Goal: Information Seeking & Learning: Learn about a topic

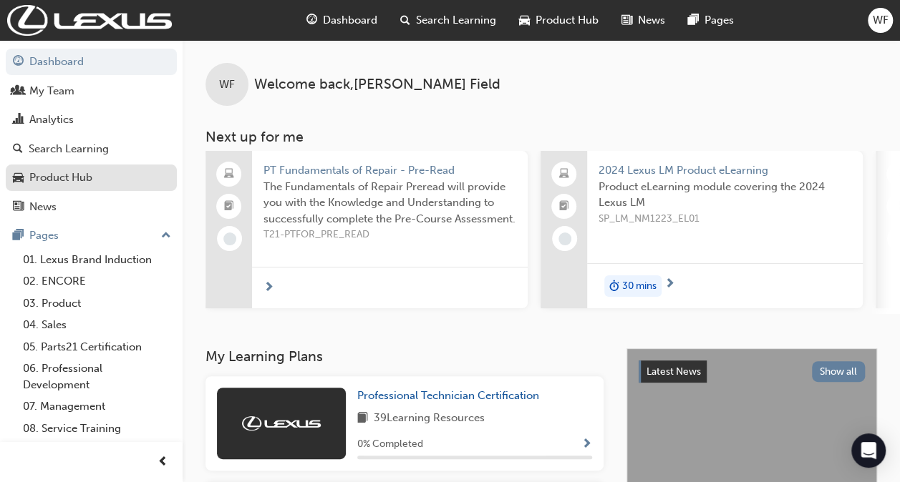
click at [27, 174] on div "Product Hub" at bounding box center [91, 178] width 157 height 18
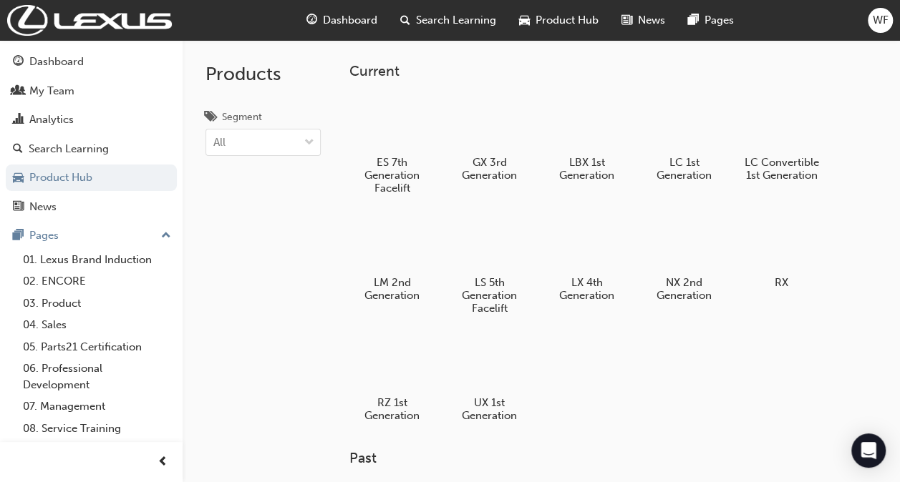
click at [447, 24] on span "Search Learning" at bounding box center [456, 20] width 80 height 16
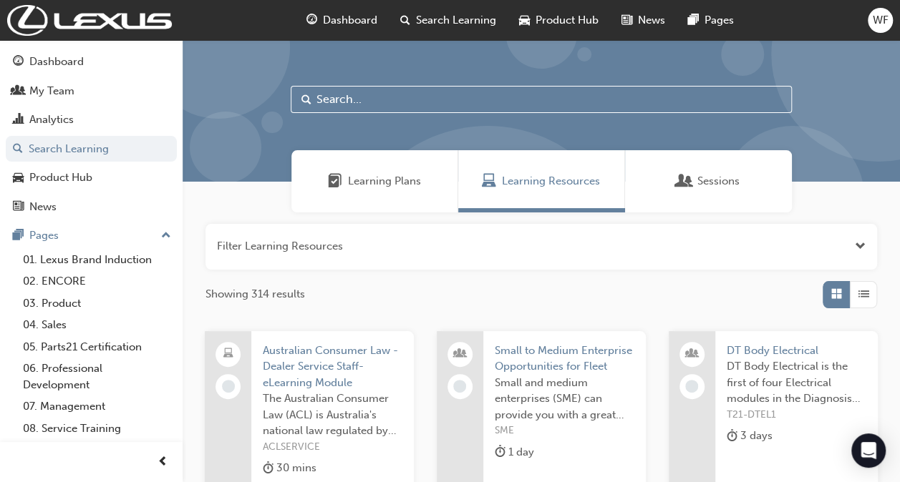
click at [335, 103] on input "text" at bounding box center [541, 99] width 501 height 27
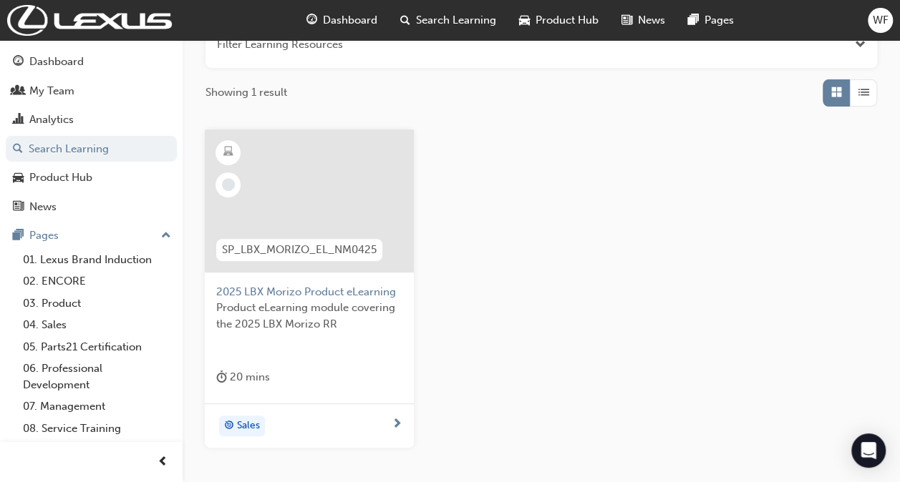
scroll to position [215, 0]
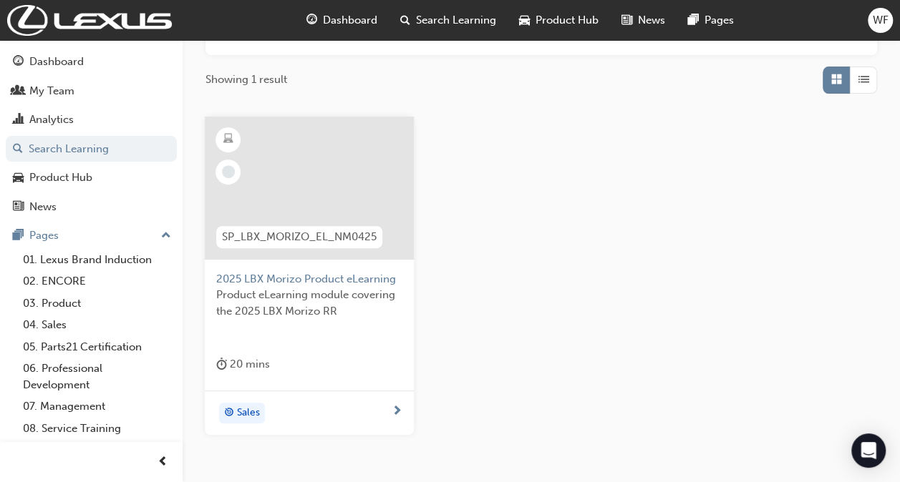
type input "lbx mor"
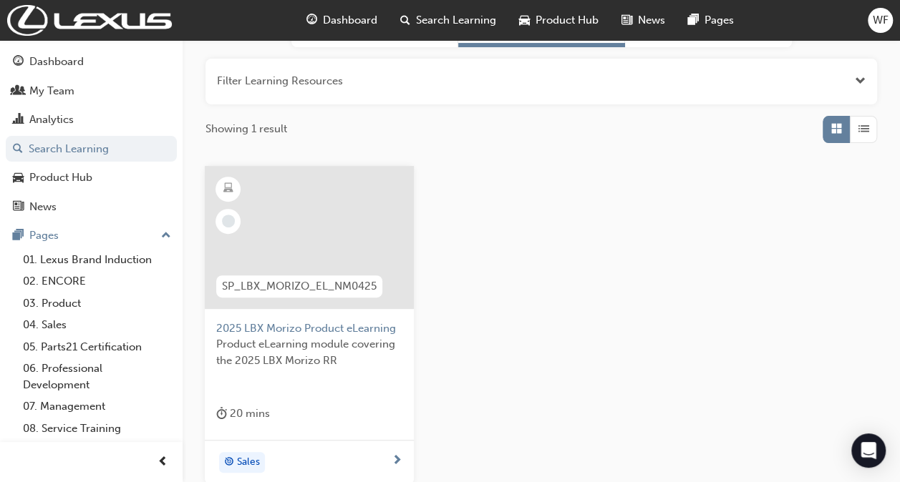
scroll to position [143, 0]
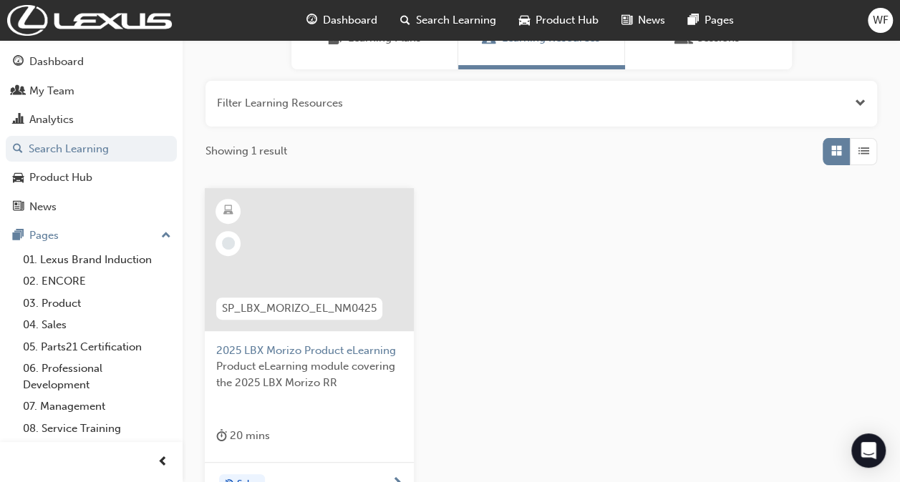
click at [307, 366] on span "Product eLearning module covering the 2025 LBX Morizo RR" at bounding box center [309, 375] width 186 height 32
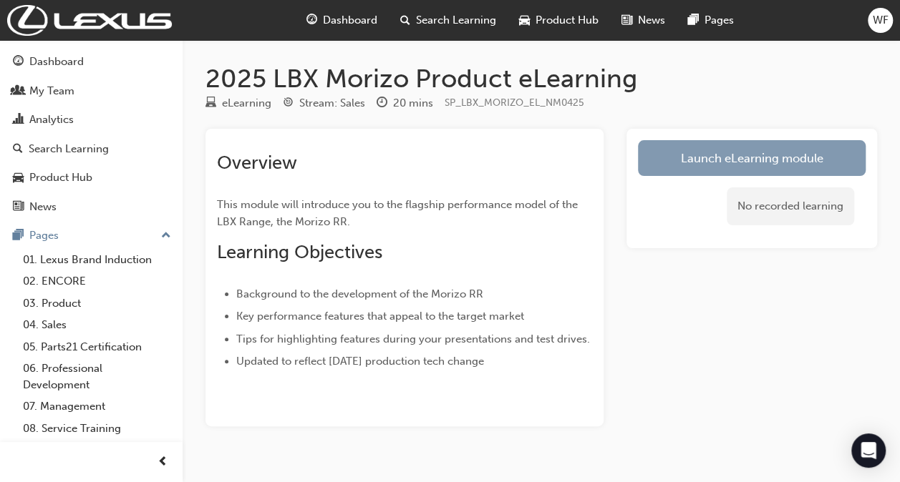
click at [725, 164] on link "Launch eLearning module" at bounding box center [752, 158] width 228 height 36
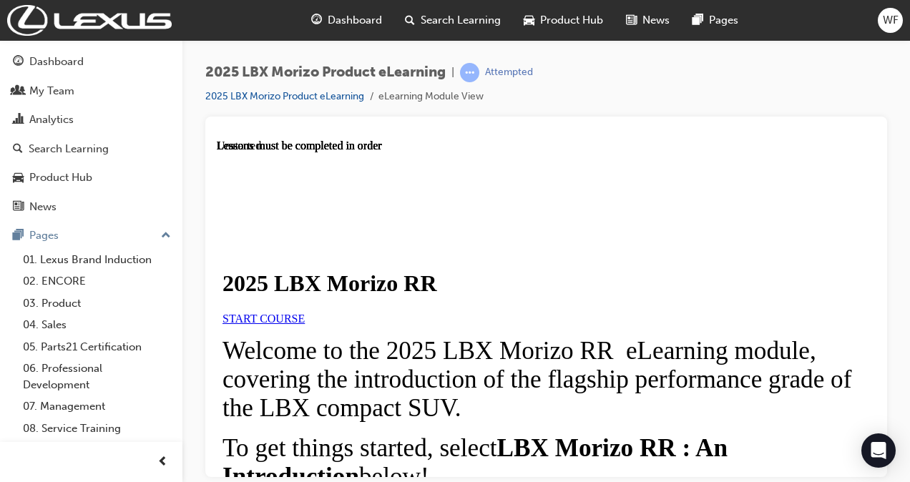
drag, startPoint x: 588, startPoint y: 318, endPoint x: 560, endPoint y: 311, distance: 29.5
click at [588, 318] on div "2025 LBX Morizo RR START COURSE" at bounding box center [547, 297] width 648 height 54
click at [305, 324] on span "START COURSE" at bounding box center [264, 318] width 82 height 12
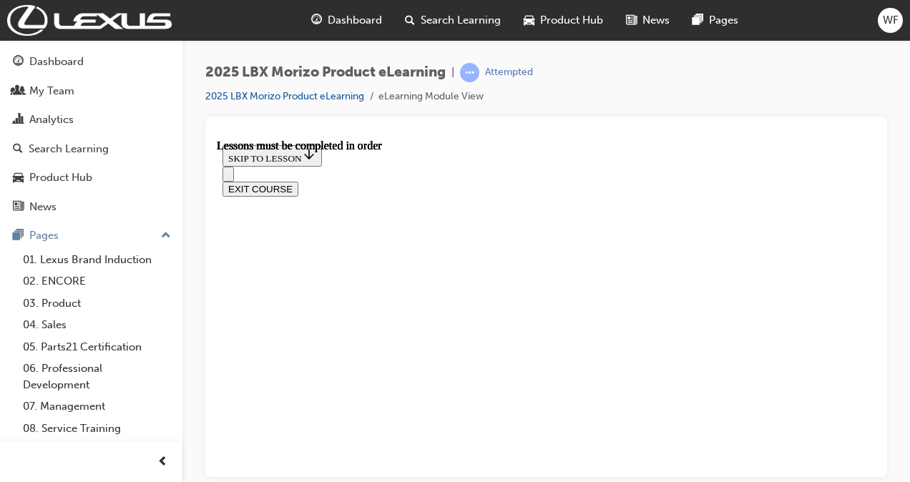
scroll to position [1405, 0]
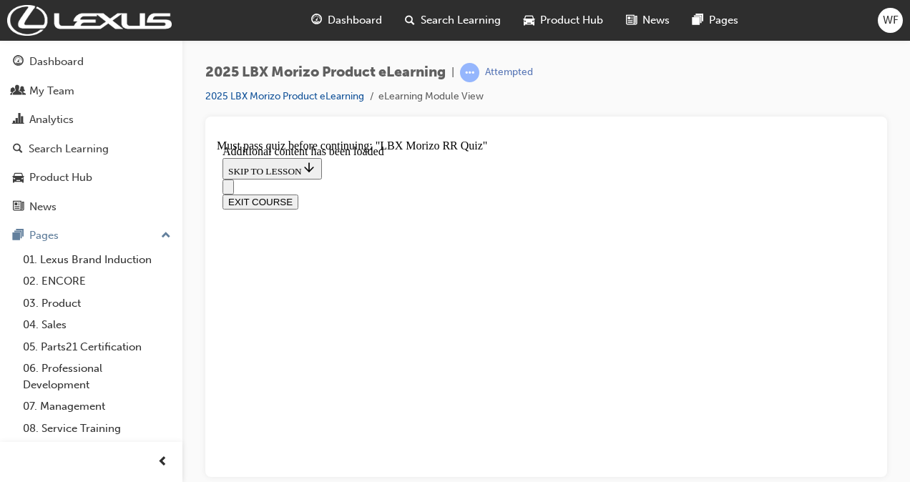
scroll to position [1051, 0]
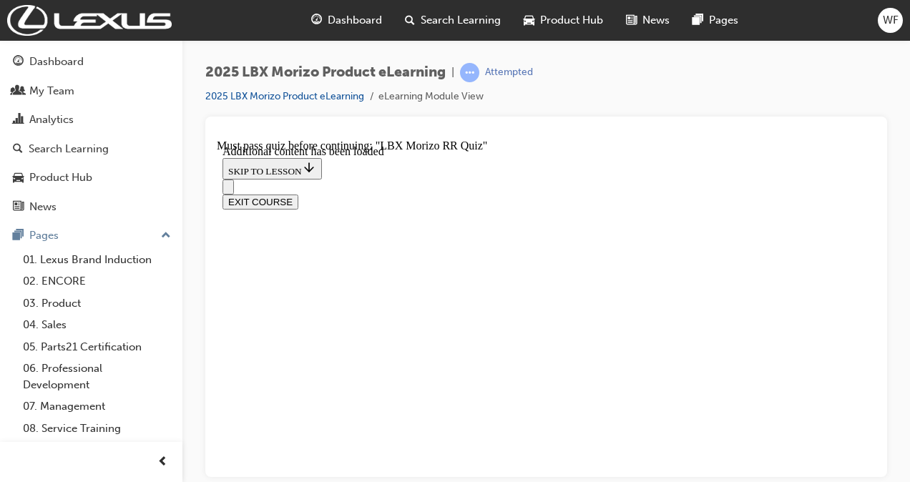
scroll to position [222, 0]
radio input "true"
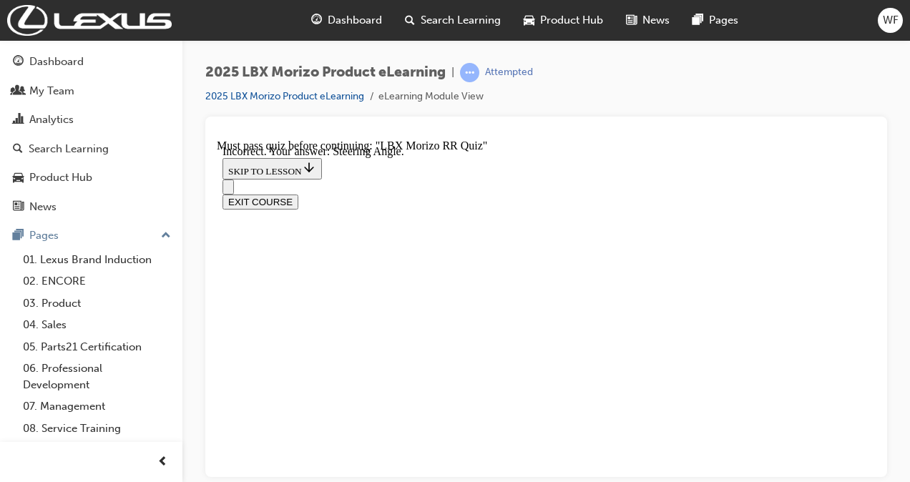
scroll to position [401, 0]
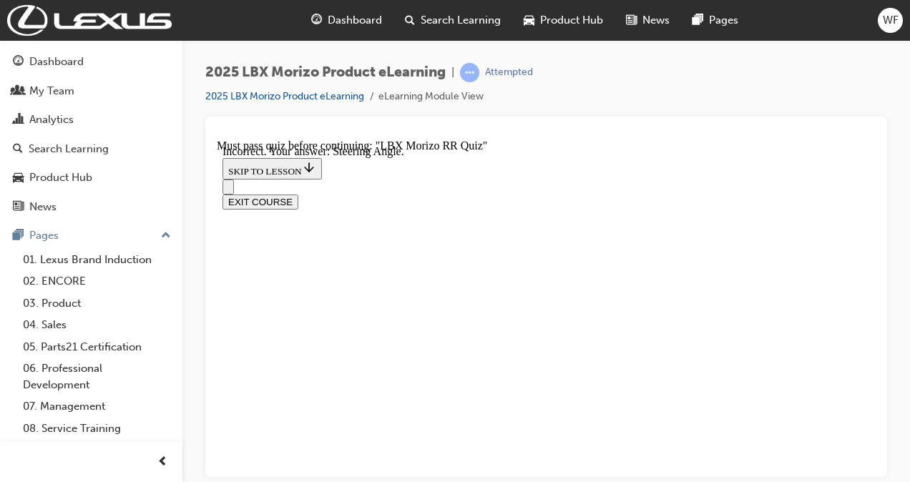
radio input "true"
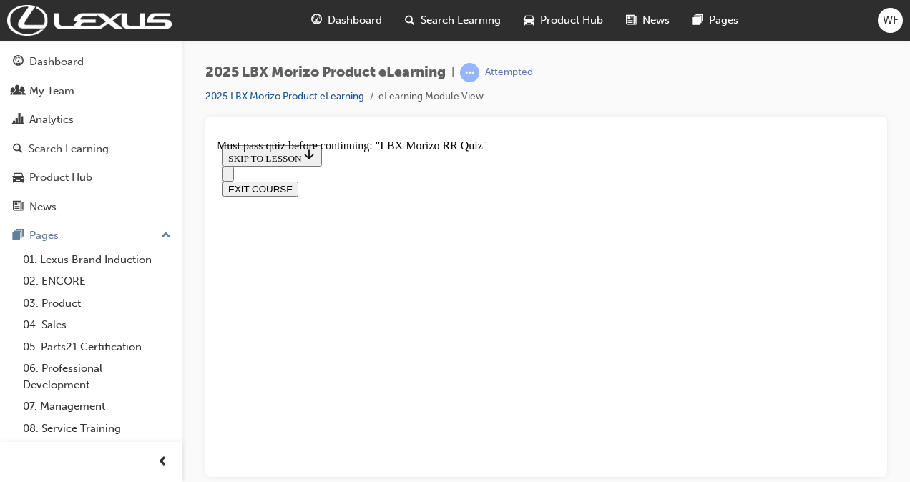
radio input "true"
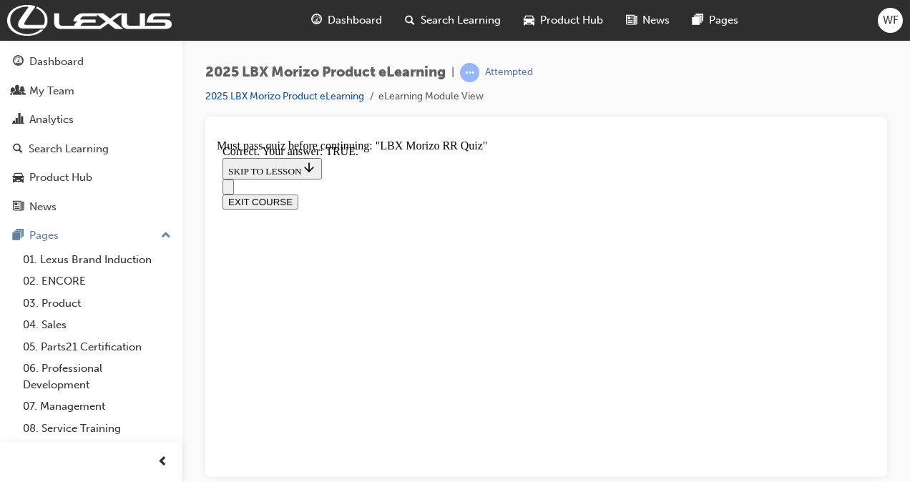
radio input "true"
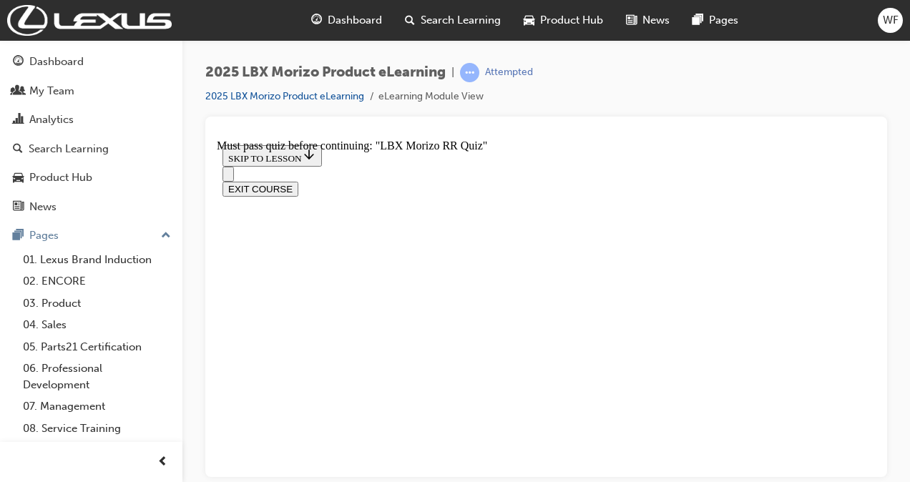
radio input "true"
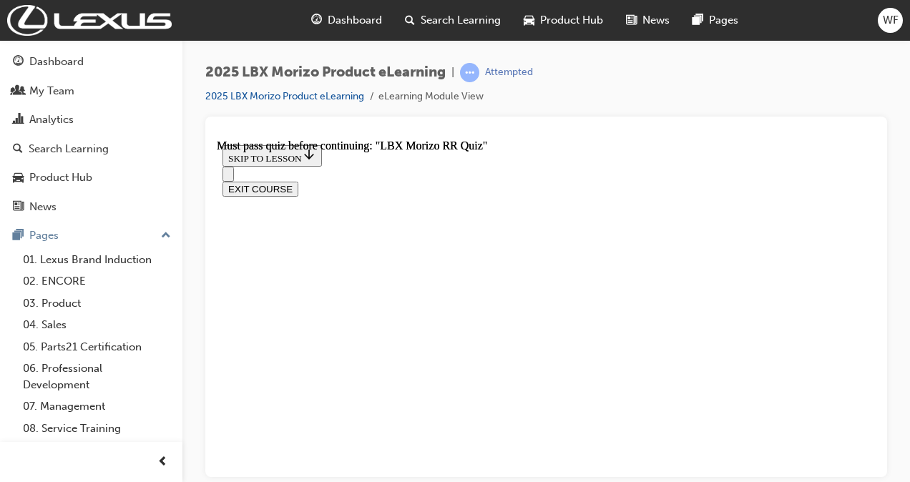
scroll to position [449, 0]
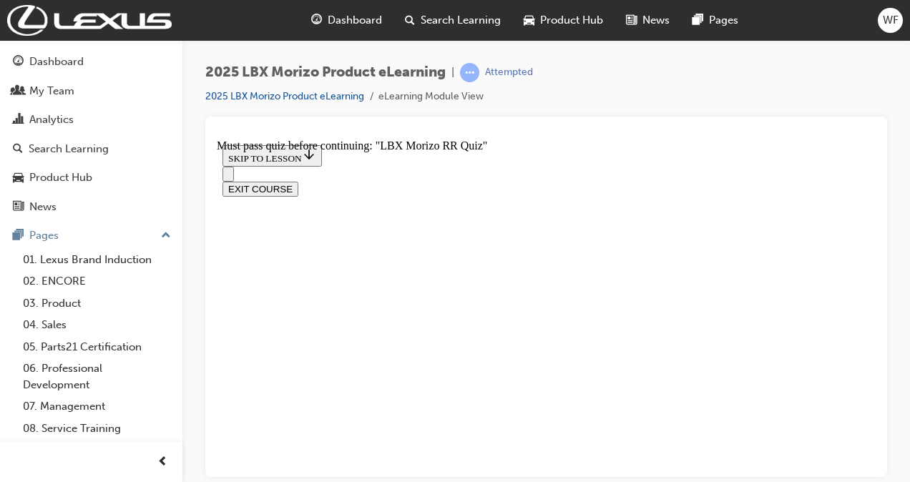
scroll to position [437, 0]
radio input "true"
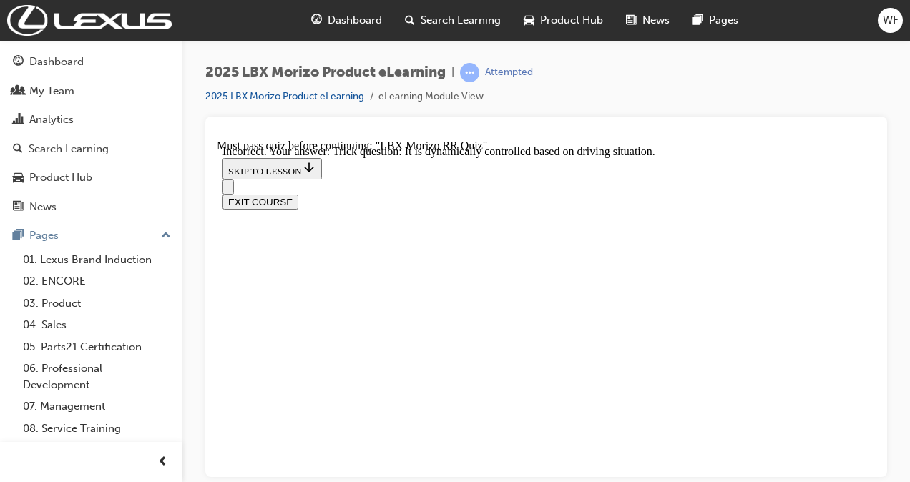
scroll to position [672, 0]
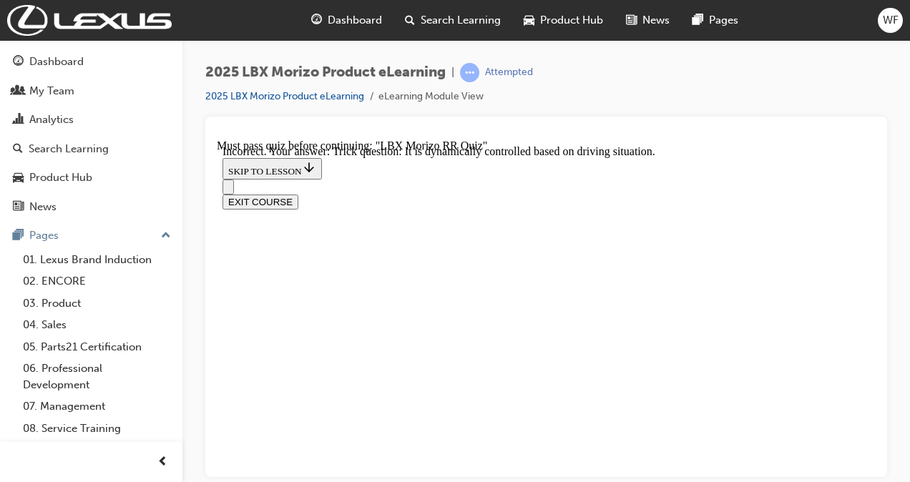
radio input "true"
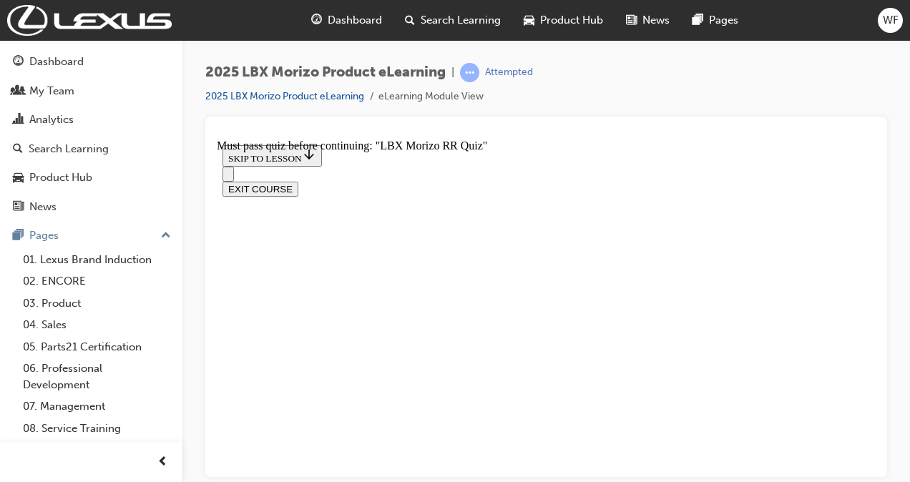
scroll to position [163, 0]
radio input "true"
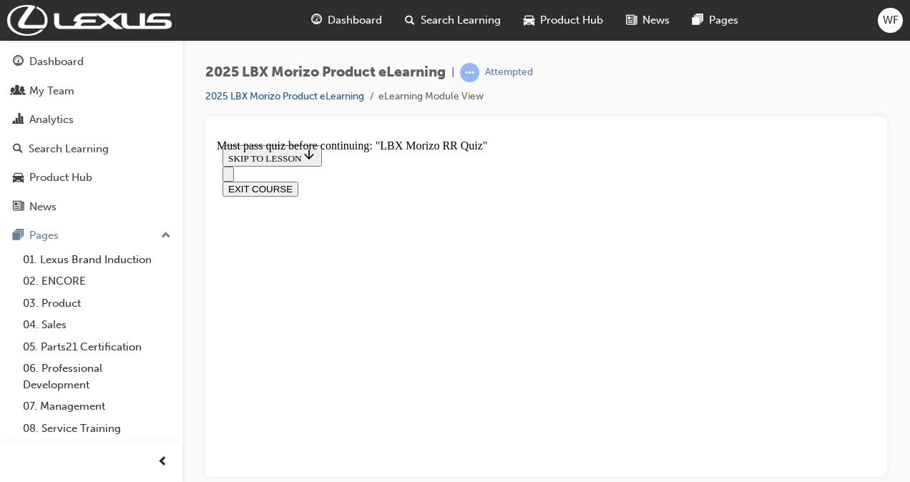
radio input "true"
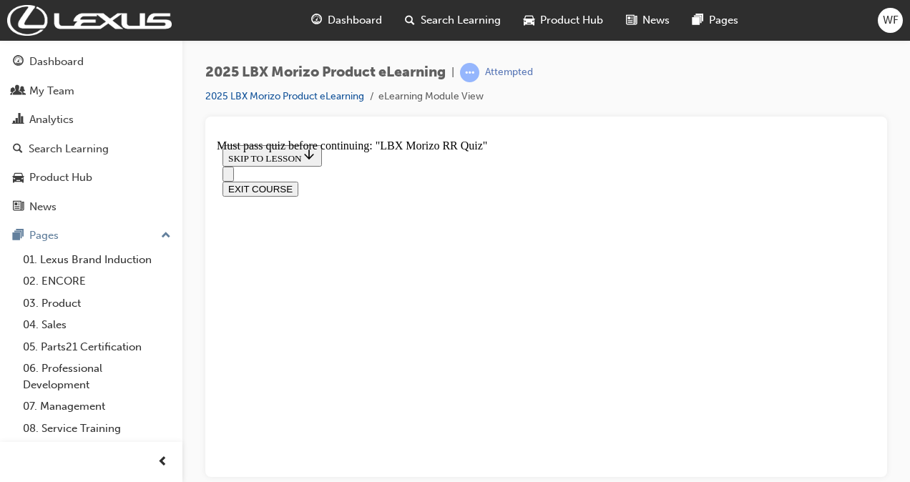
scroll to position [451, 0]
radio input "true"
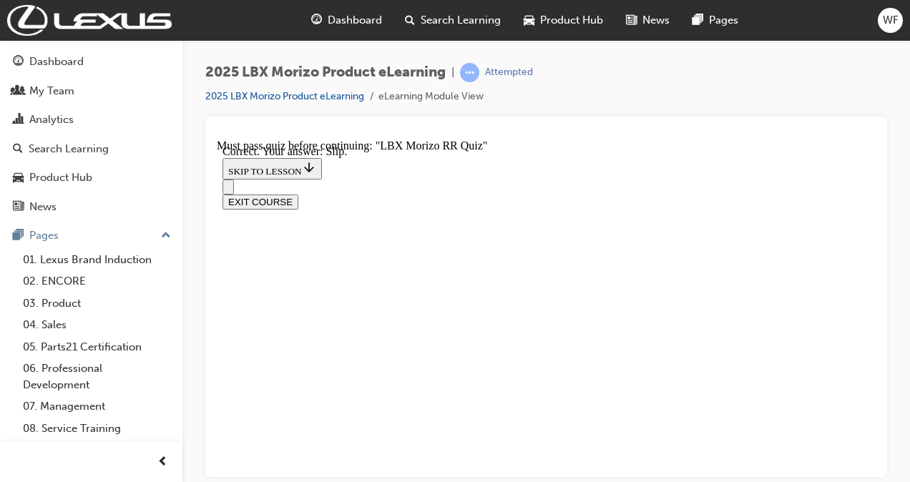
scroll to position [639, 0]
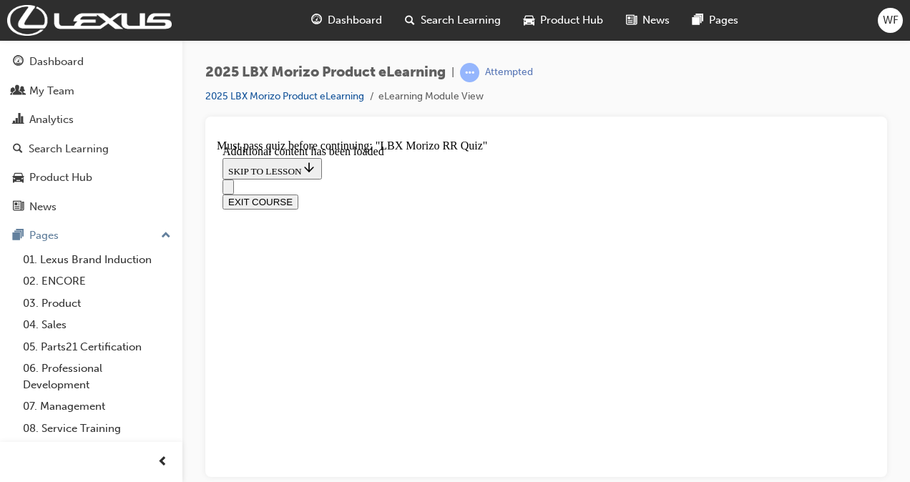
scroll to position [1179, 0]
click at [386, 179] on div "EXIT COURSE" at bounding box center [547, 194] width 648 height 30
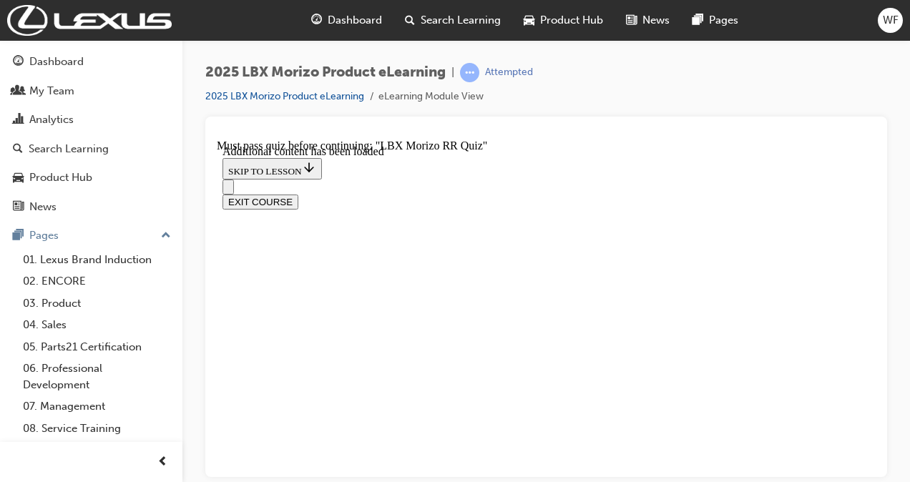
drag, startPoint x: 641, startPoint y: 241, endPoint x: 660, endPoint y: 298, distance: 60.2
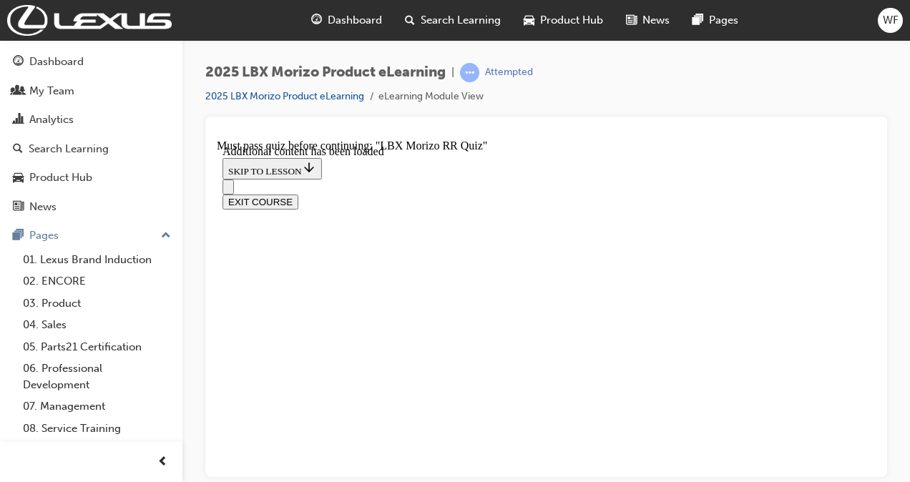
scroll to position [1454, 0]
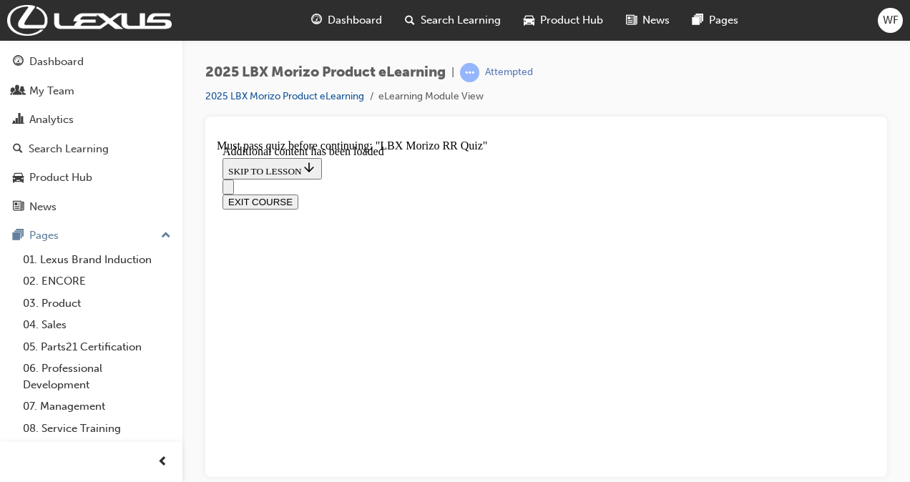
scroll to position [980, 0]
click at [658, 179] on div "EXIT COURSE" at bounding box center [547, 194] width 648 height 30
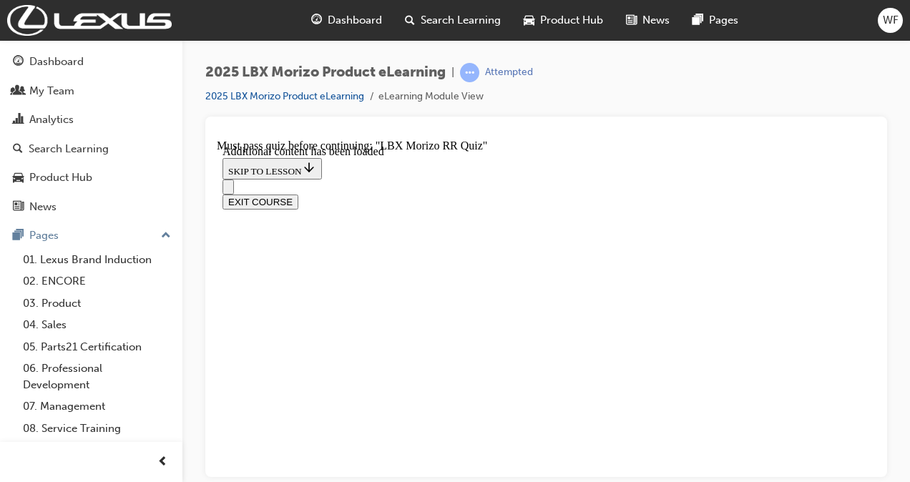
radio input "true"
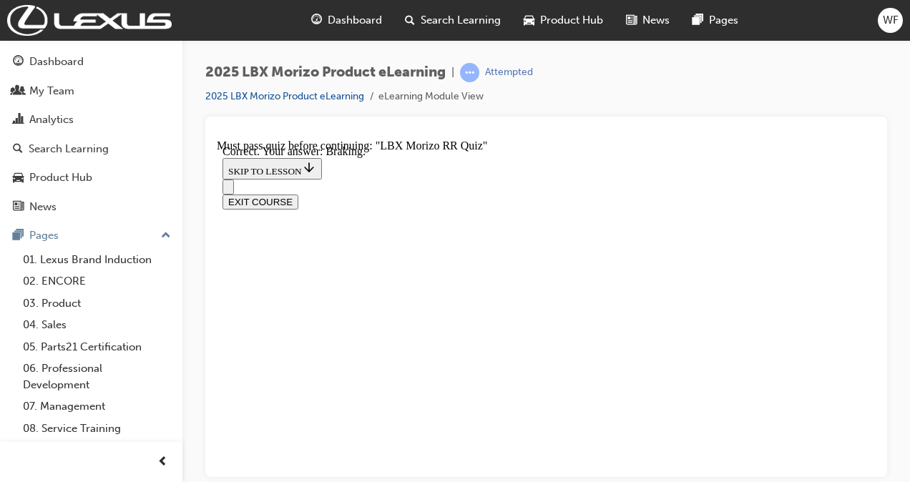
radio input "true"
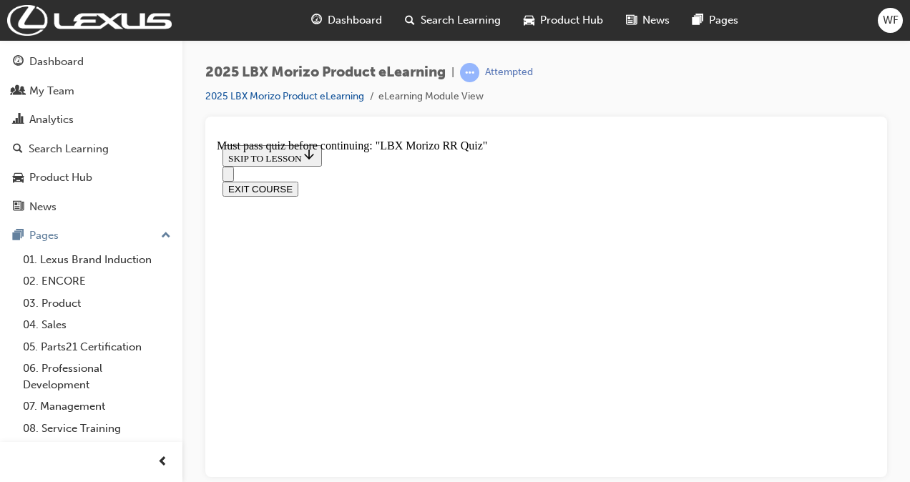
scroll to position [452, 0]
radio input "true"
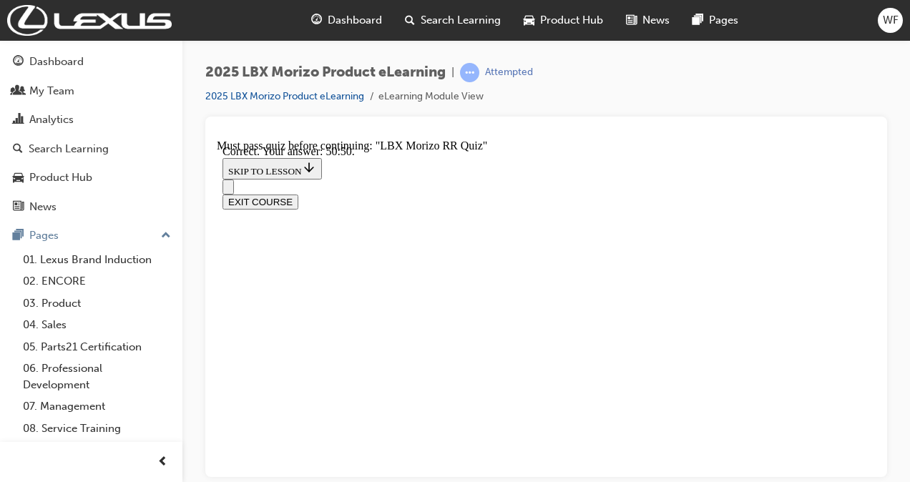
radio input "true"
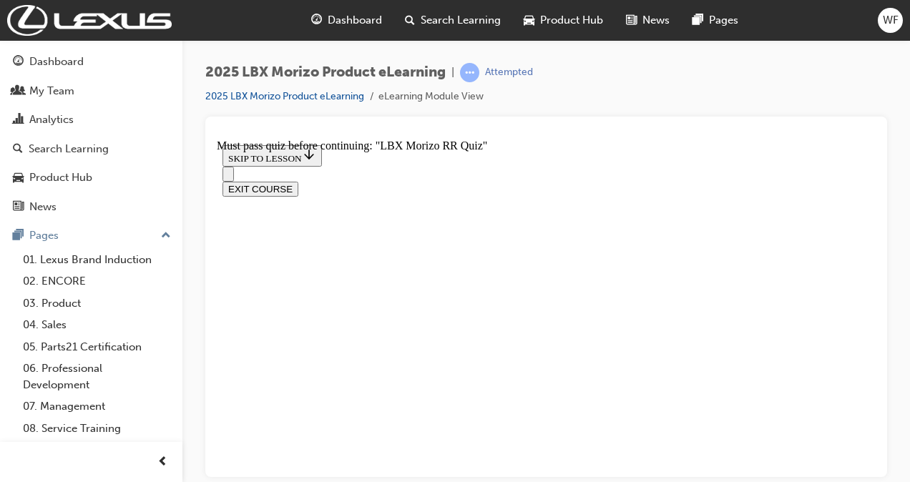
drag, startPoint x: 538, startPoint y: 387, endPoint x: 547, endPoint y: 391, distance: 9.6
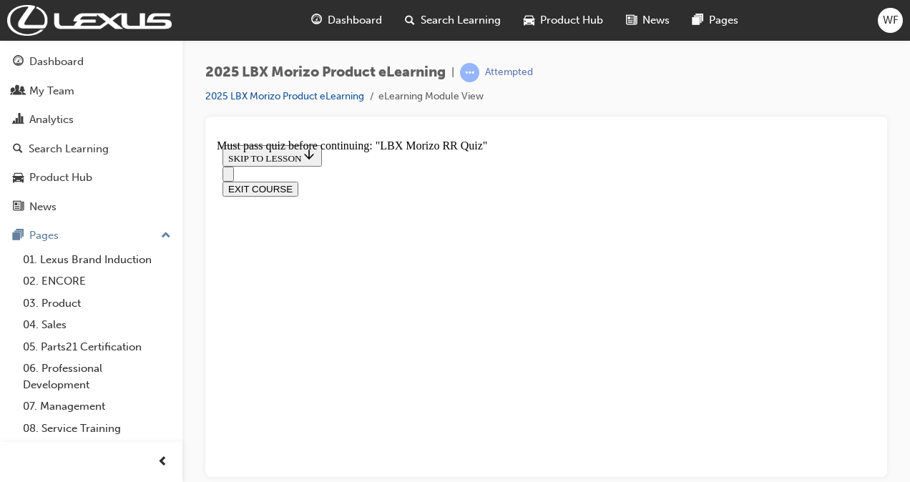
radio input "true"
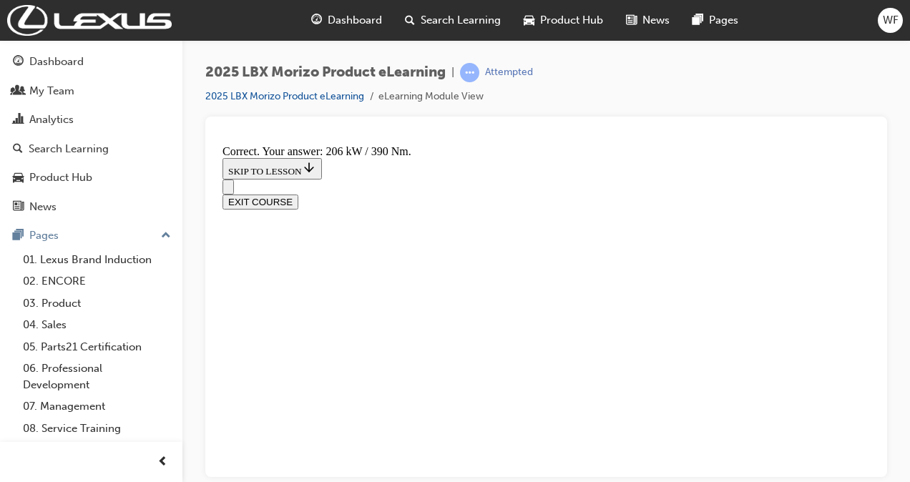
scroll to position [629, 0]
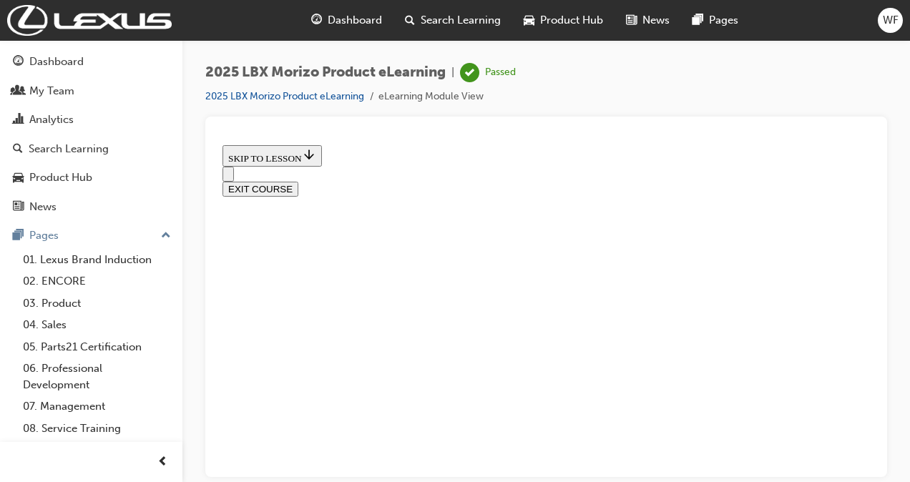
scroll to position [619, 0]
click at [298, 181] on button "EXIT COURSE" at bounding box center [261, 188] width 76 height 15
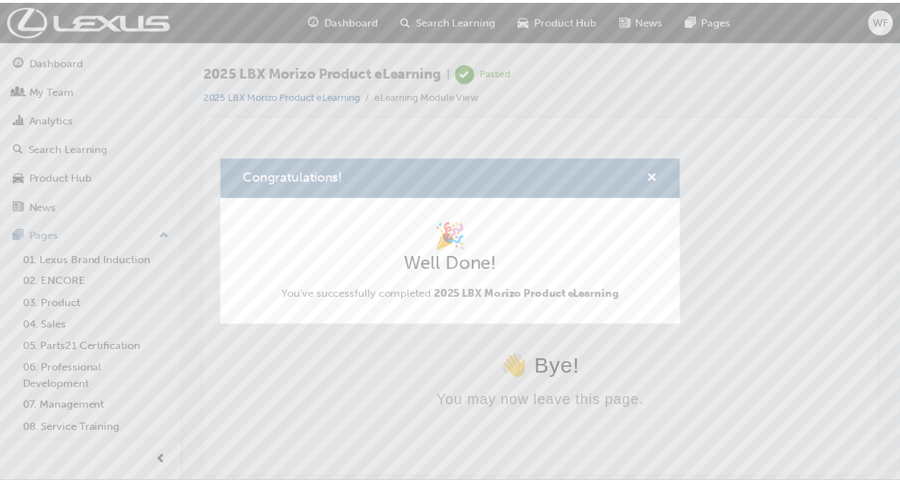
scroll to position [0, 0]
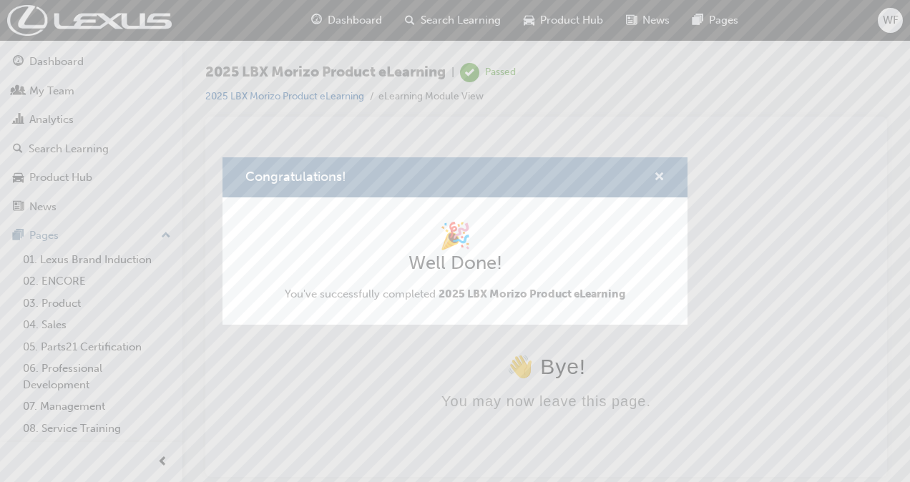
click at [664, 179] on span "cross-icon" at bounding box center [659, 178] width 11 height 13
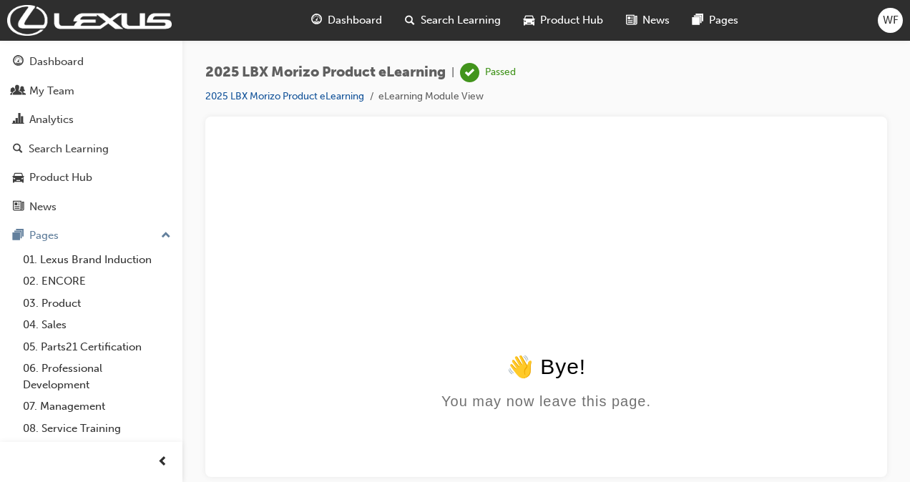
click at [475, 17] on span "Search Learning" at bounding box center [461, 20] width 80 height 16
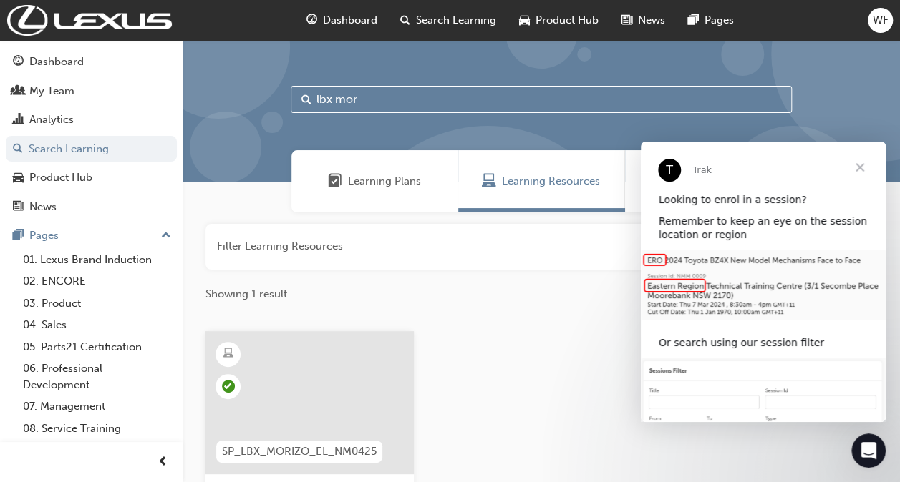
click at [378, 103] on input "lbx mor" at bounding box center [541, 99] width 501 height 27
type input "l"
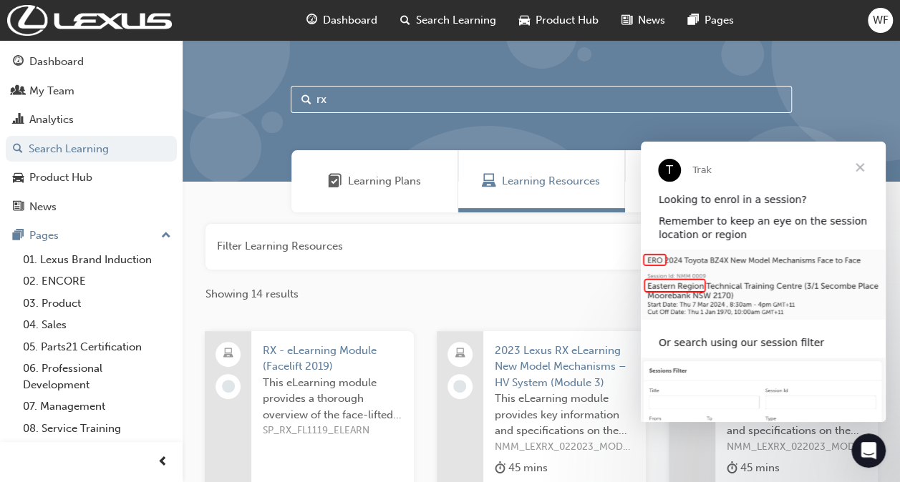
click at [857, 164] on span "Close" at bounding box center [860, 168] width 52 height 52
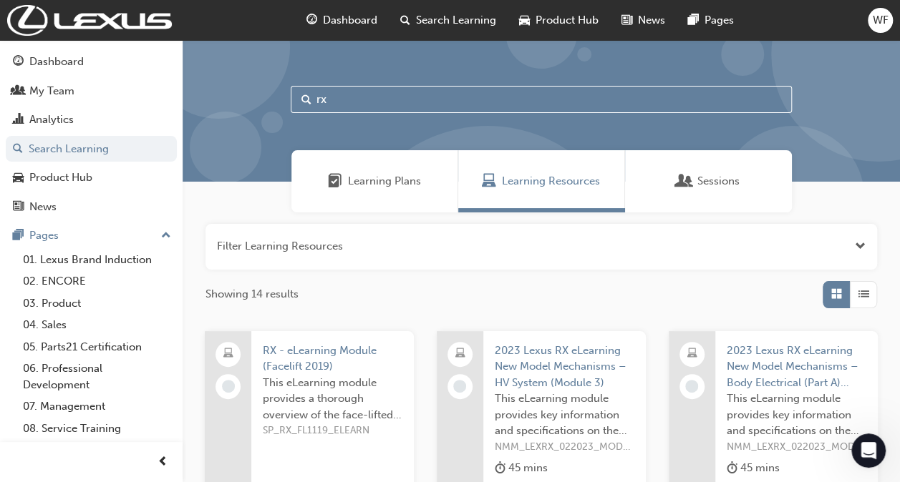
click at [333, 107] on input "rx" at bounding box center [541, 99] width 501 height 27
type input "r"
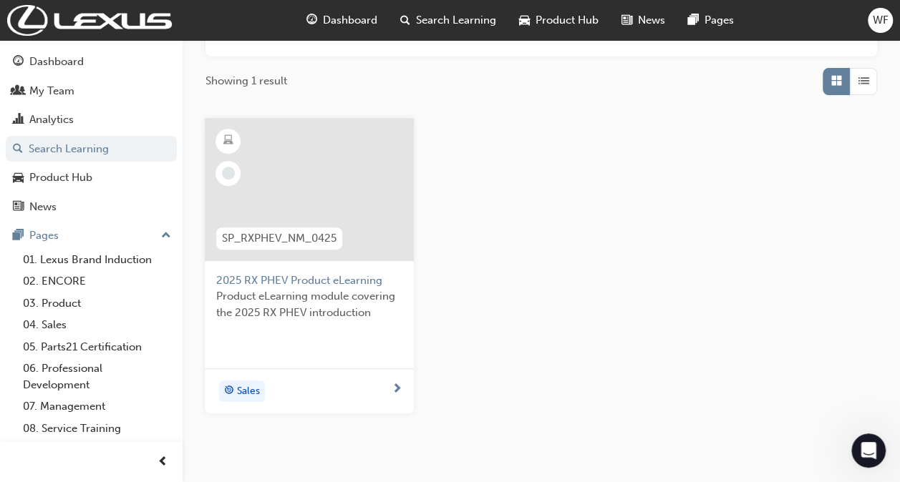
scroll to position [215, 0]
type input "2025 rx"
click at [282, 282] on span "2025 RX PHEV Product eLearning" at bounding box center [309, 279] width 186 height 16
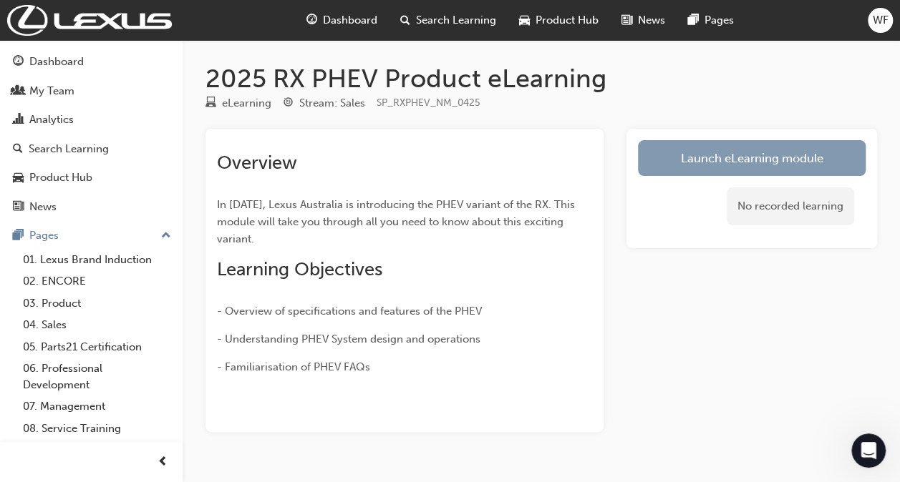
click at [678, 155] on link "Launch eLearning module" at bounding box center [752, 158] width 228 height 36
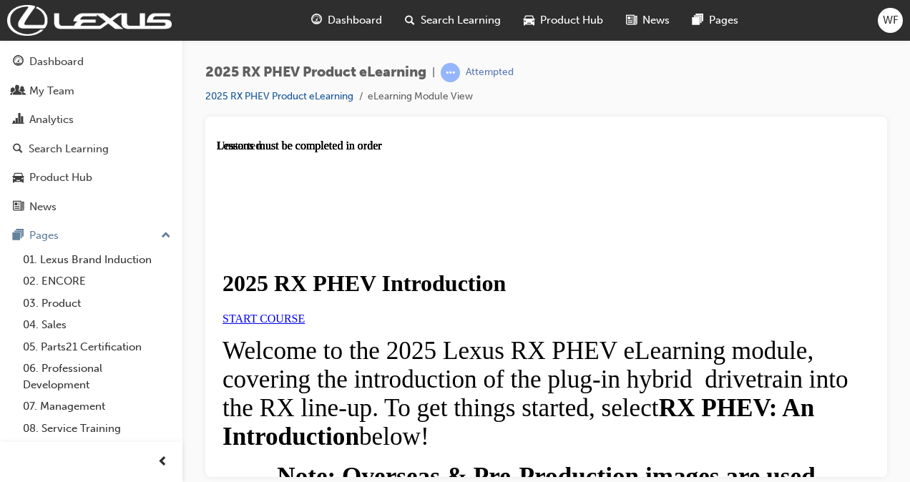
click at [305, 324] on link "START COURSE" at bounding box center [264, 318] width 82 height 12
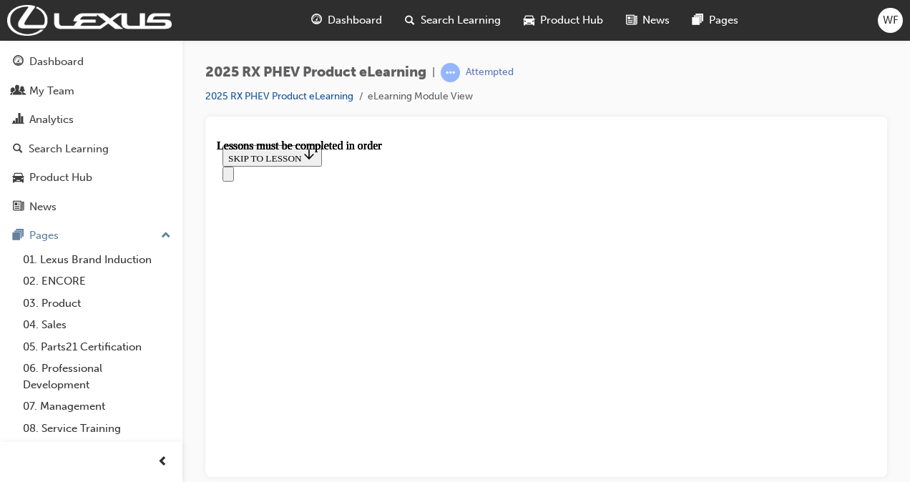
scroll to position [1119, 0]
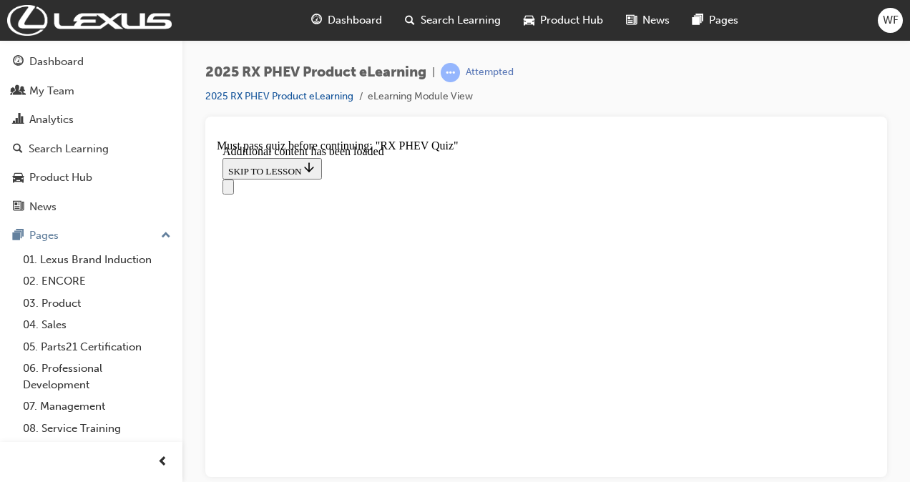
scroll to position [989, 0]
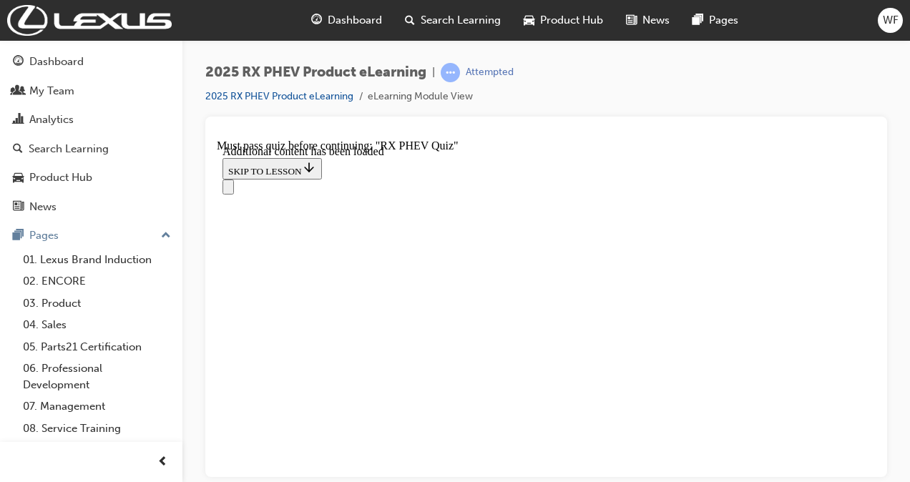
radio input "true"
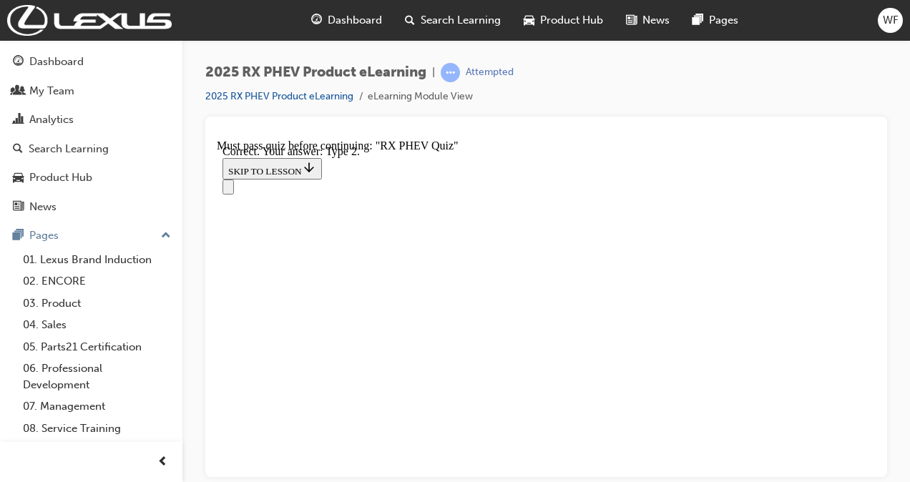
radio input "true"
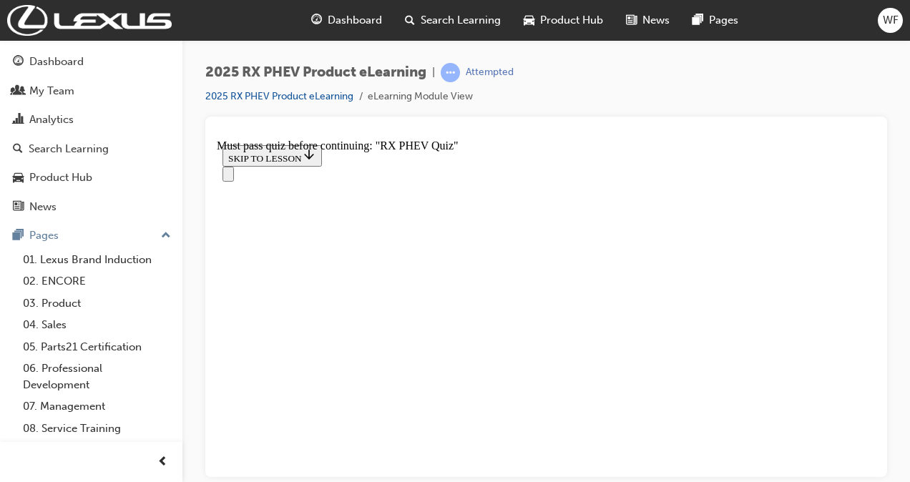
radio input "true"
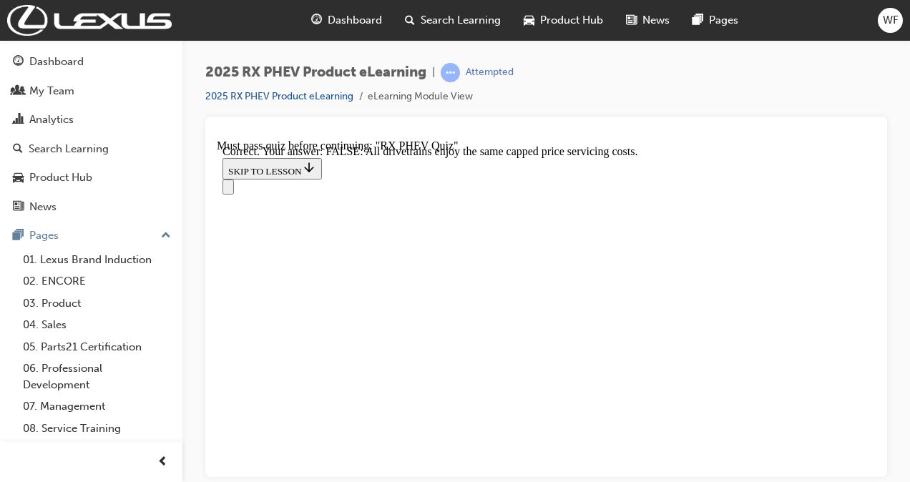
scroll to position [372, 0]
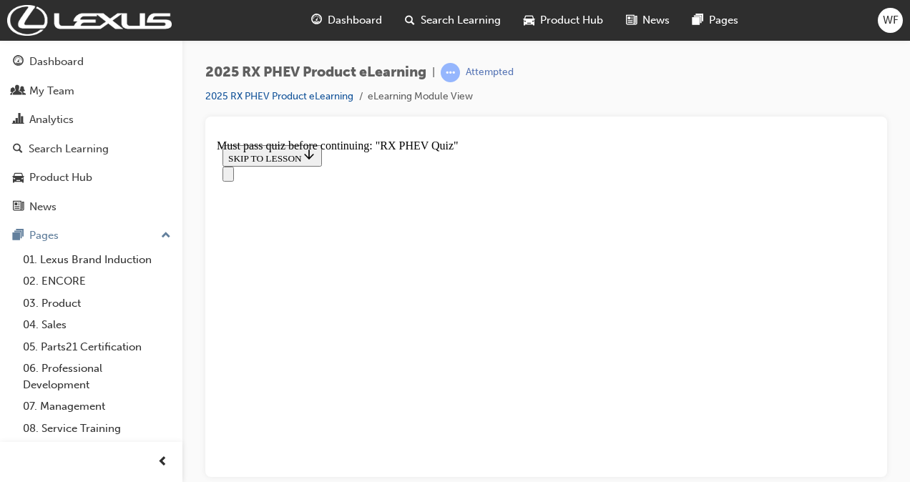
scroll to position [230, 0]
radio input "true"
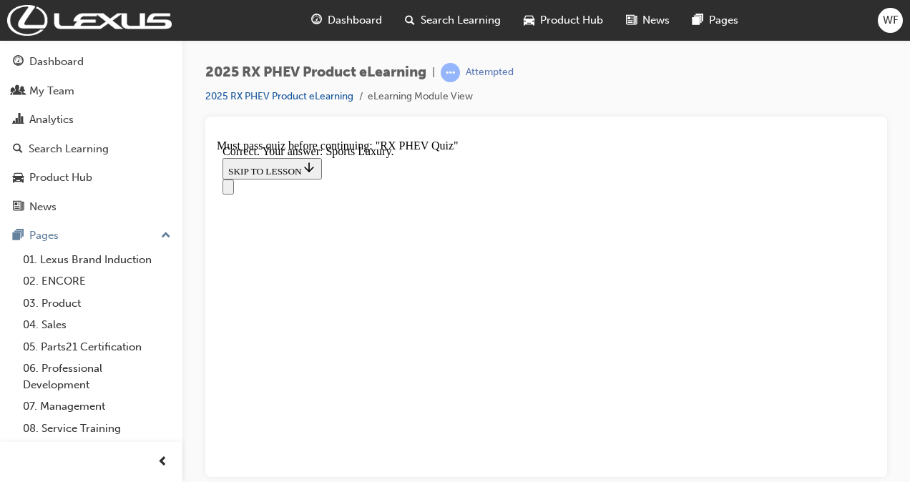
scroll to position [434, 0]
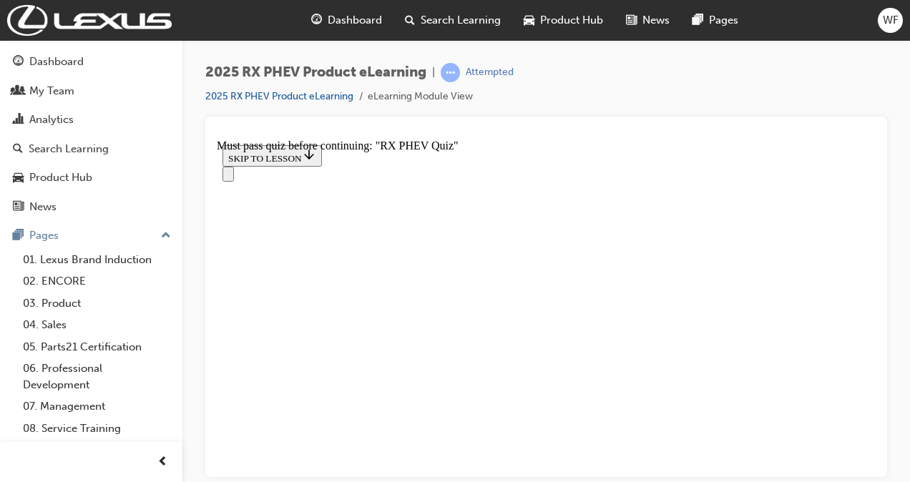
radio input "true"
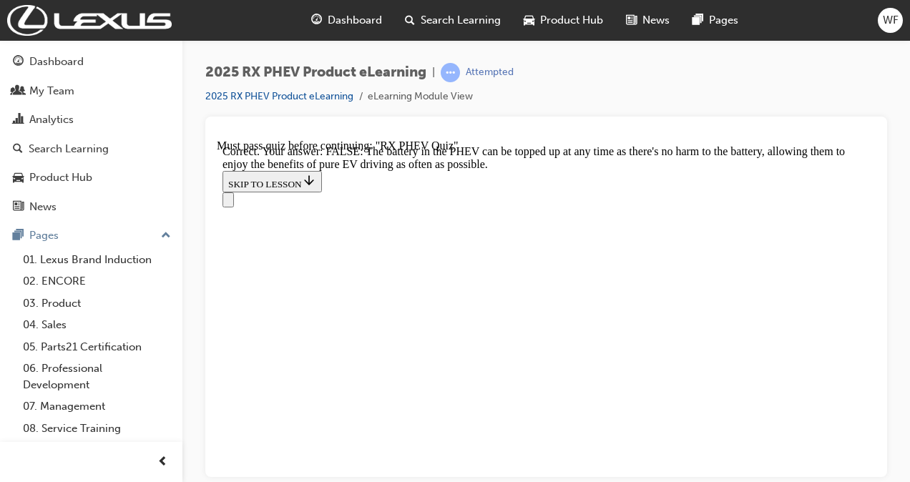
scroll to position [386, 0]
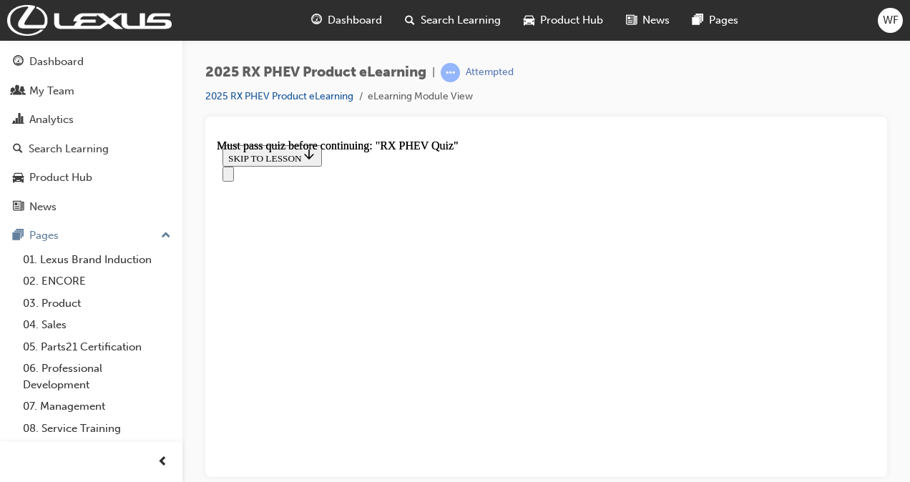
scroll to position [449, 0]
drag, startPoint x: 480, startPoint y: 416, endPoint x: 485, endPoint y: 410, distance: 8.1
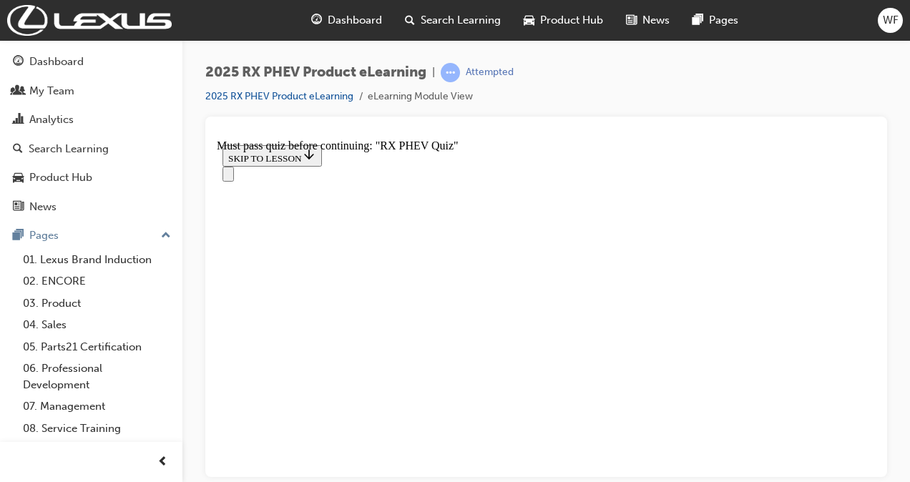
radio input "true"
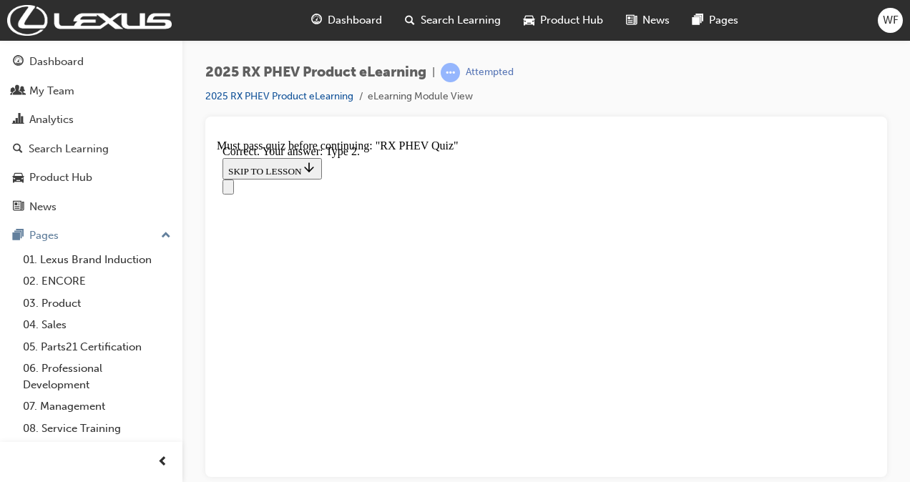
radio input "true"
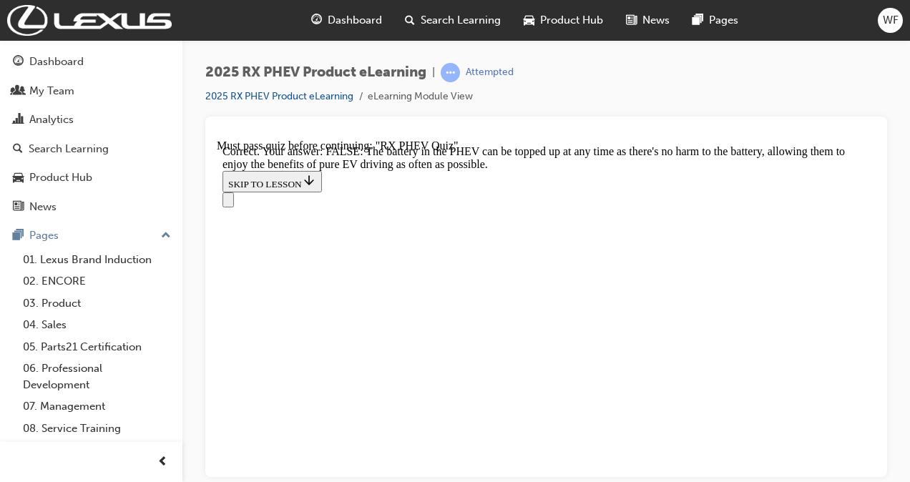
scroll to position [386, 0]
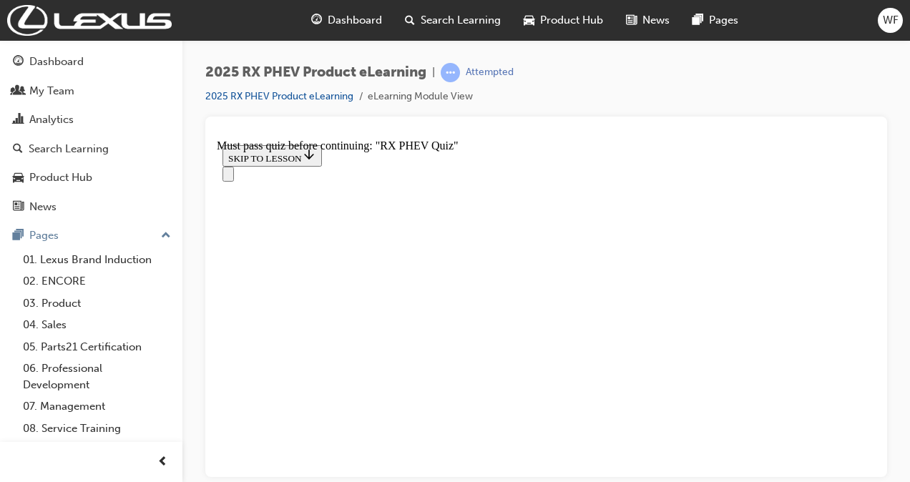
scroll to position [230, 0]
drag, startPoint x: 502, startPoint y: 372, endPoint x: 404, endPoint y: 386, distance: 99.7
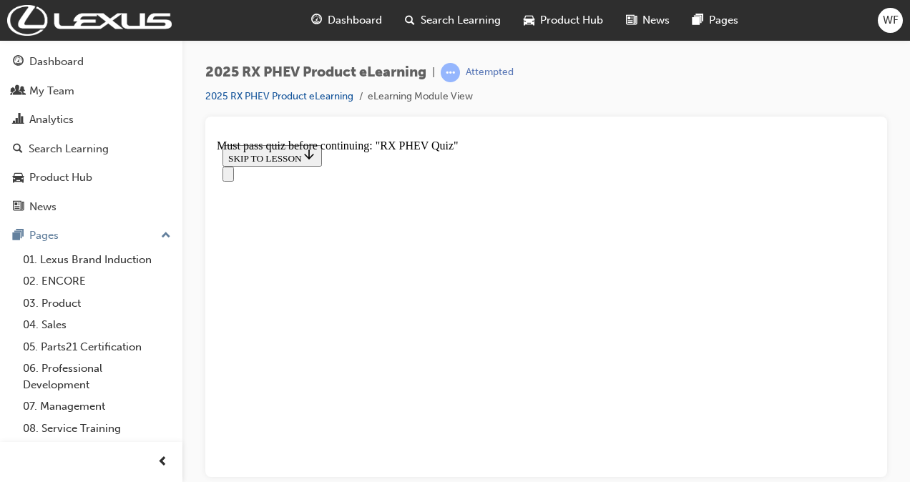
radio input "true"
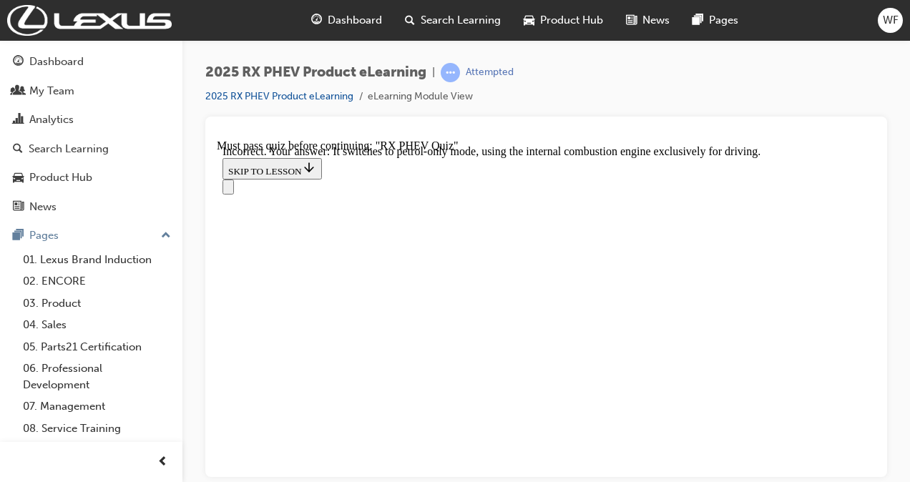
scroll to position [419, 0]
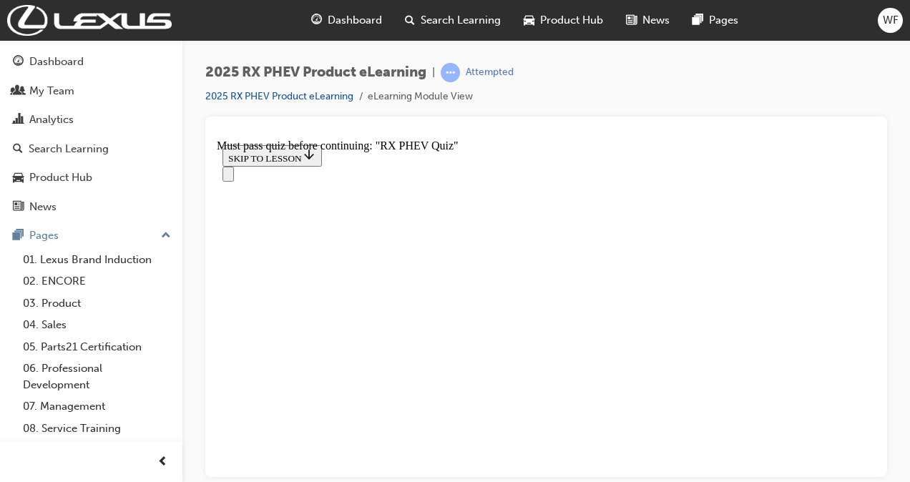
scroll to position [157, 0]
radio input "true"
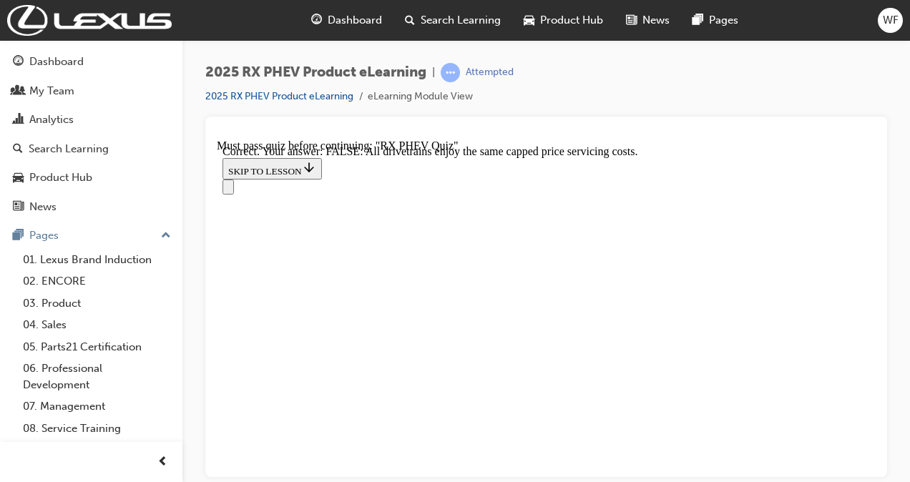
scroll to position [372, 0]
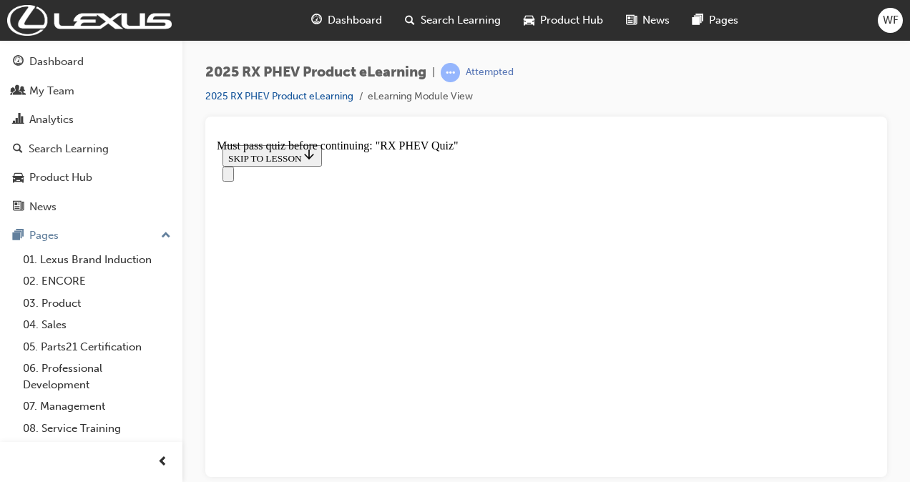
scroll to position [230, 0]
radio input "true"
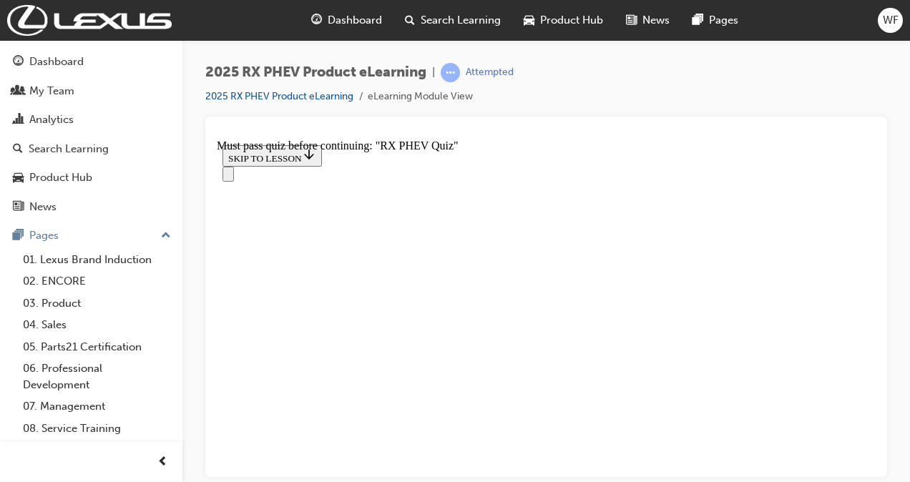
scroll to position [150, 0]
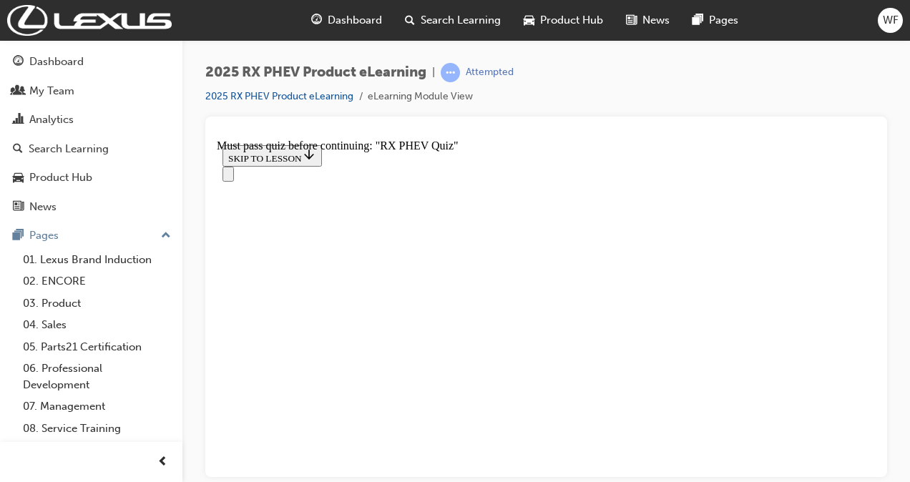
radio input "true"
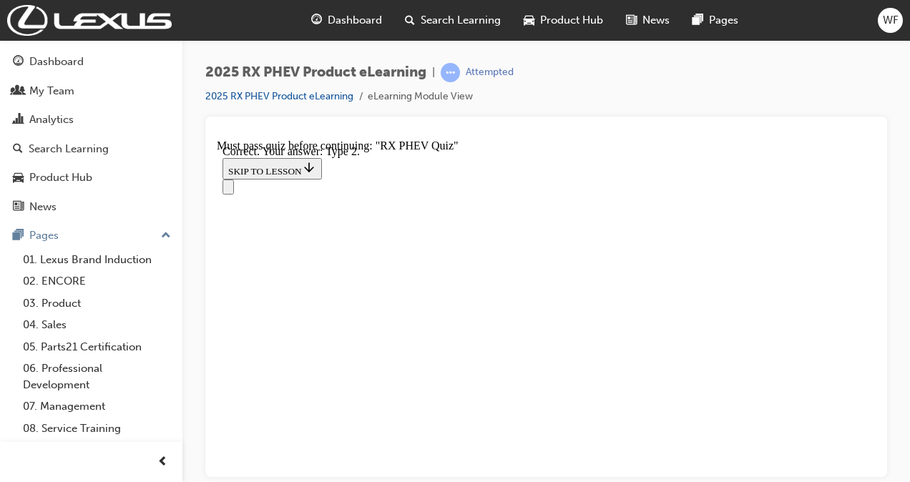
radio input "true"
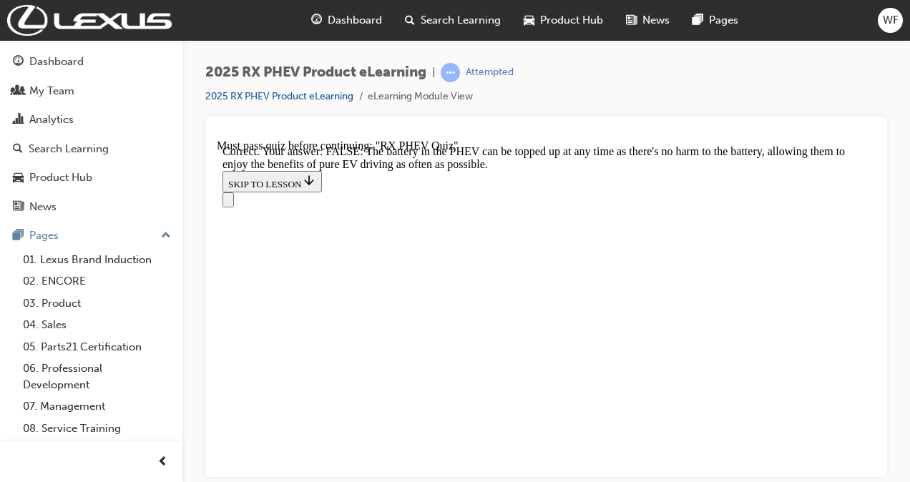
scroll to position [386, 0]
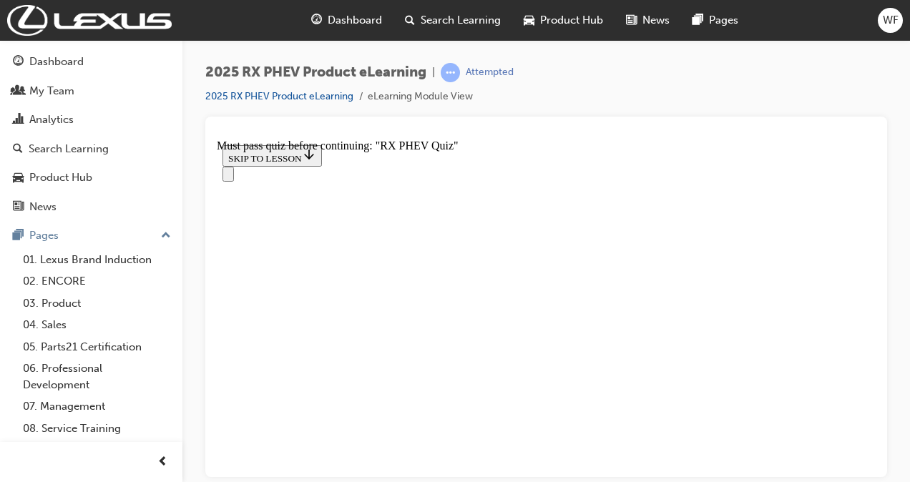
scroll to position [15, 0]
radio input "true"
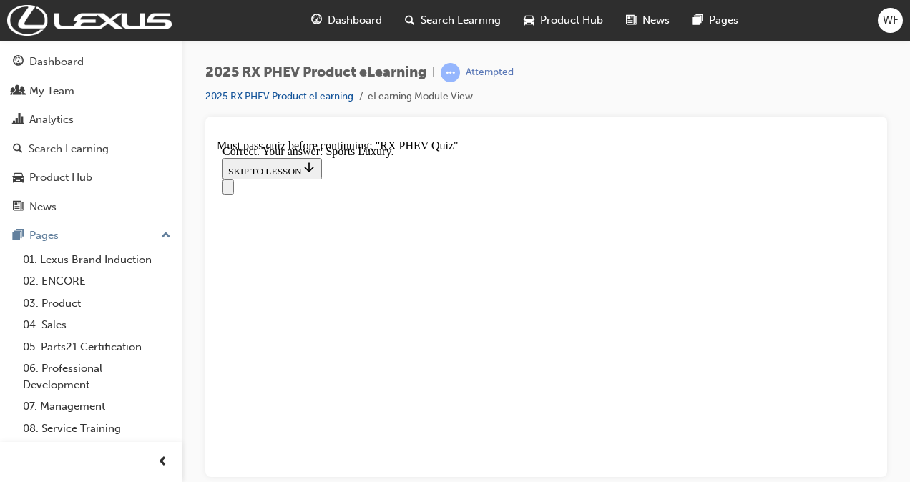
scroll to position [434, 0]
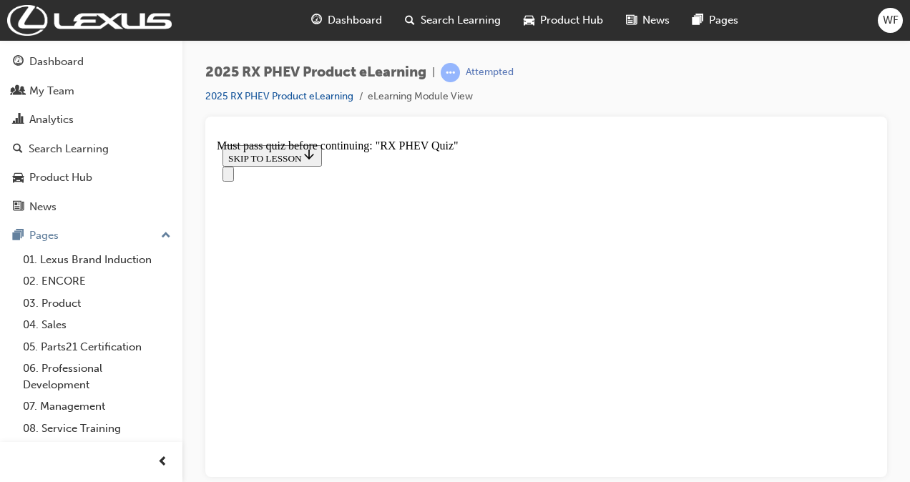
radio input "true"
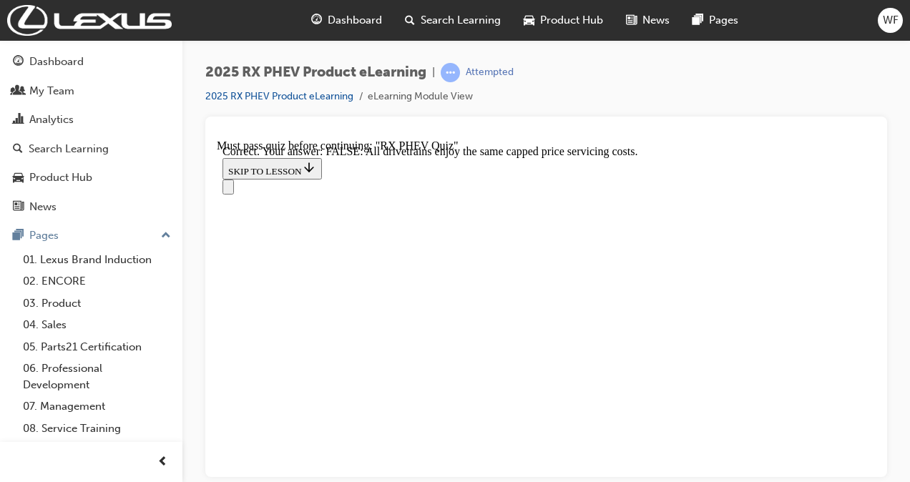
scroll to position [372, 0]
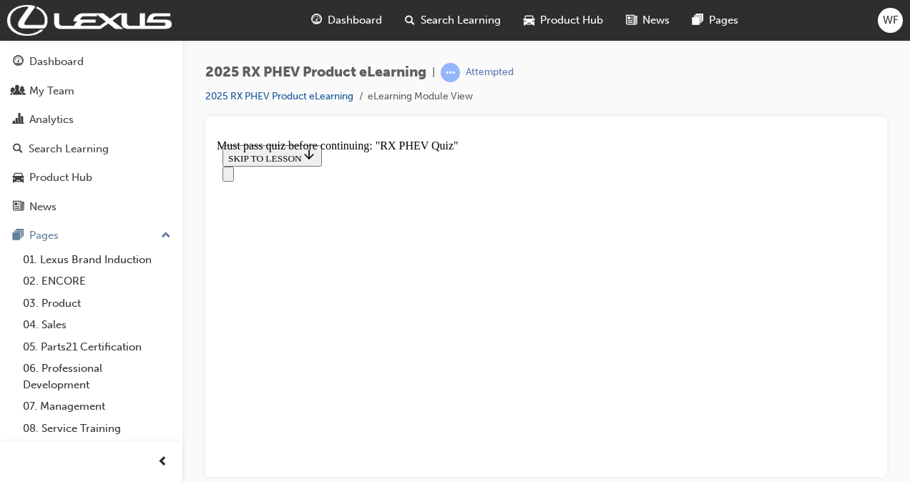
scroll to position [301, 0]
radio input "true"
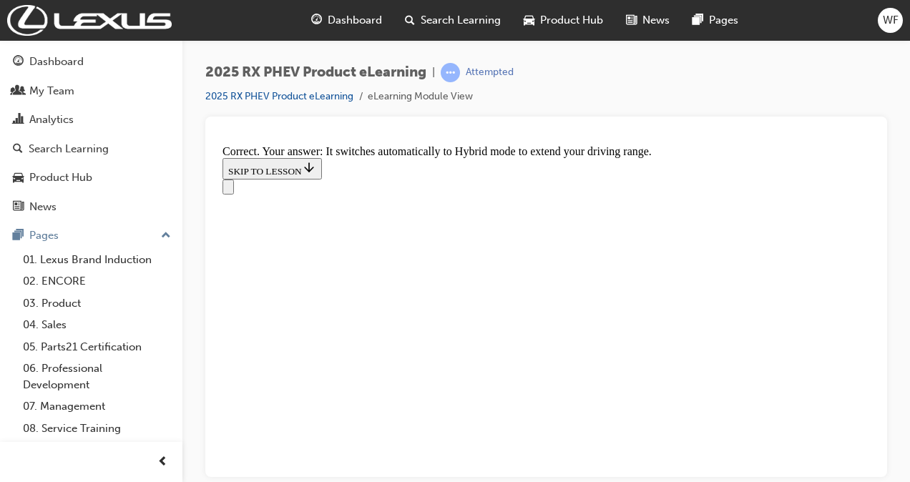
scroll to position [419, 0]
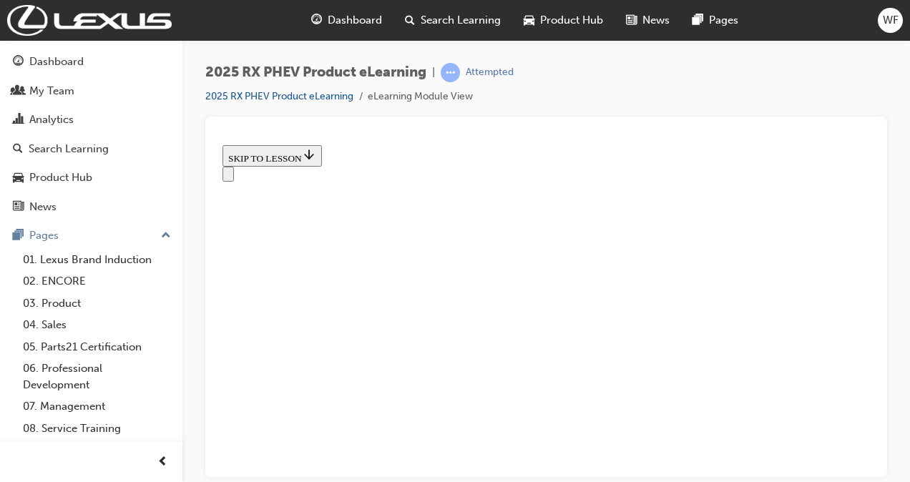
scroll to position [449, 0]
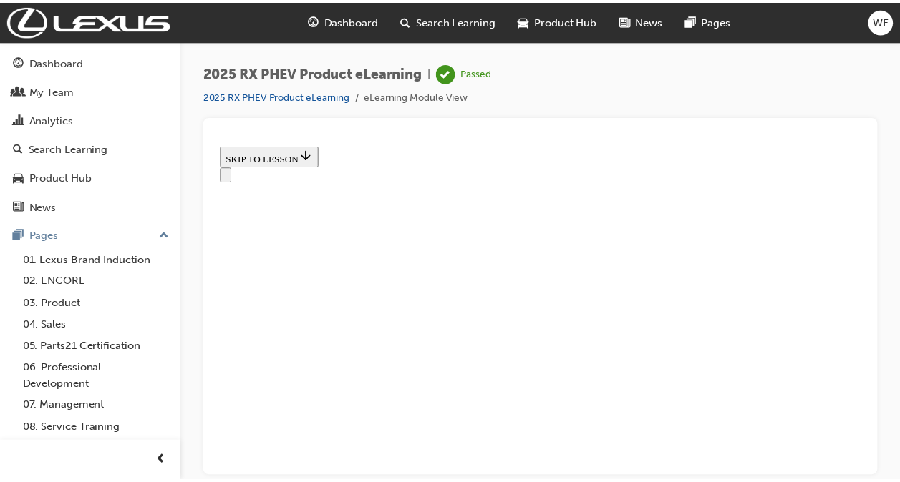
scroll to position [619, 0]
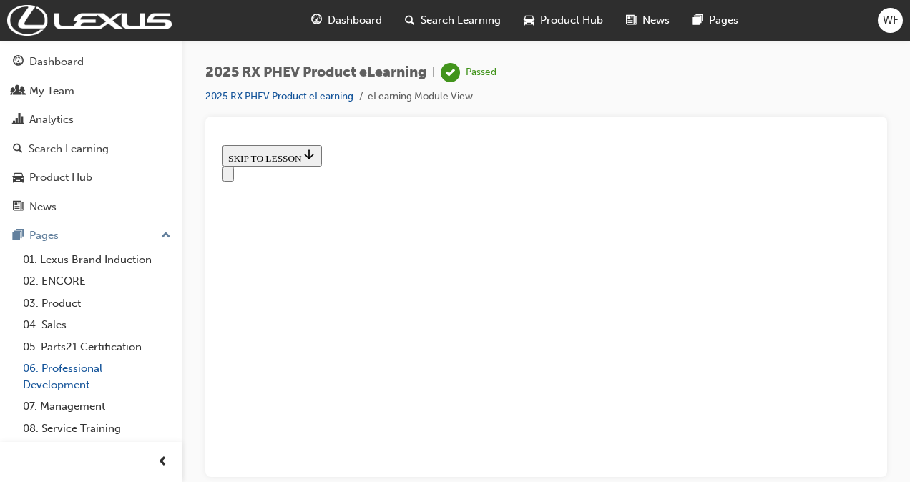
click at [72, 381] on link "06. Professional Development" at bounding box center [97, 377] width 160 height 38
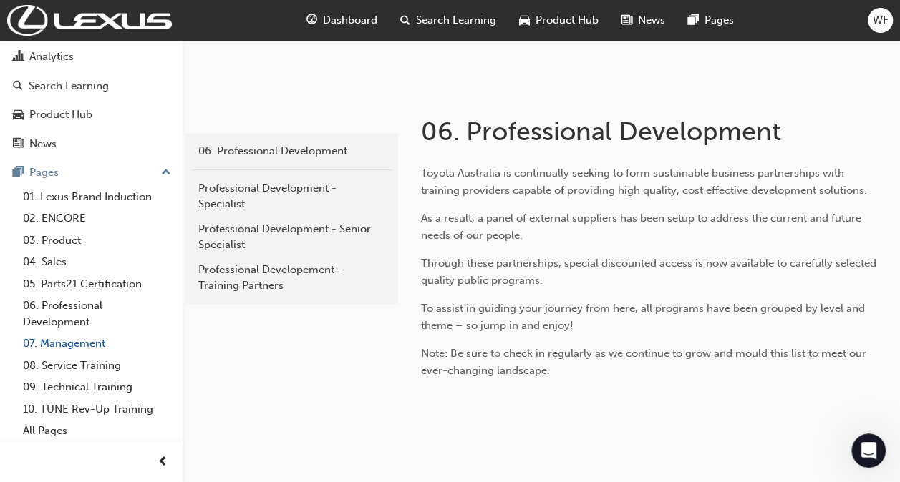
scroll to position [215, 0]
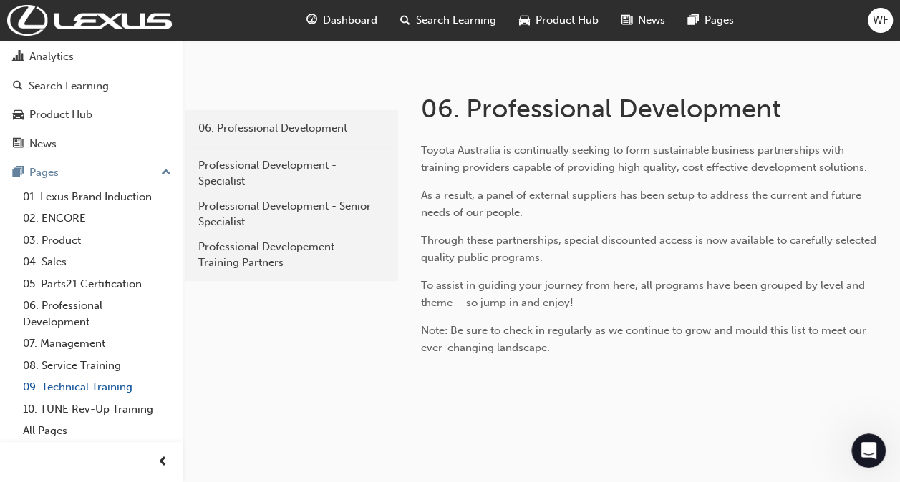
click at [114, 380] on link "09. Technical Training" at bounding box center [97, 387] width 160 height 22
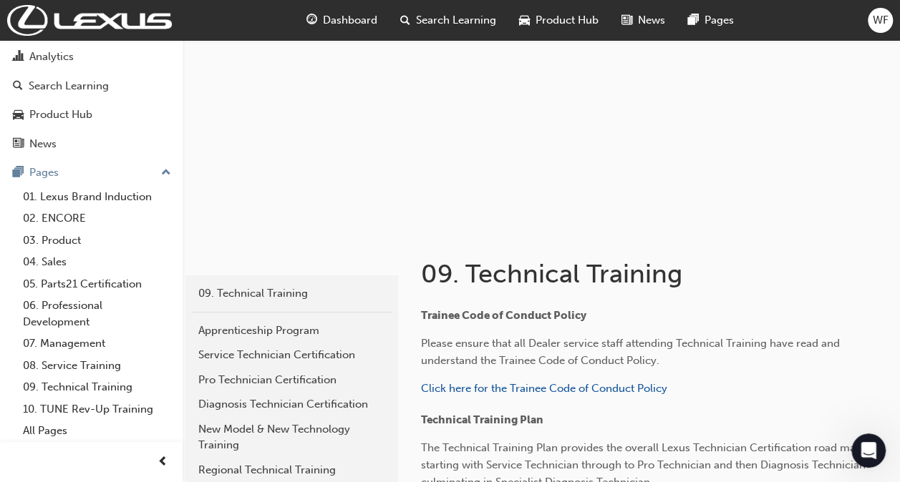
scroll to position [72, 0]
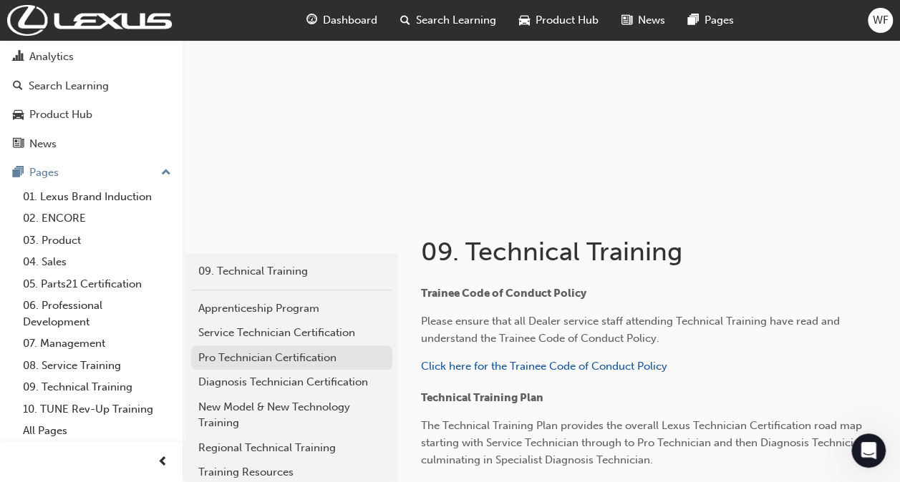
click at [291, 362] on div "Pro Technician Certification" at bounding box center [291, 358] width 187 height 16
